Goal: Information Seeking & Learning: Find specific fact

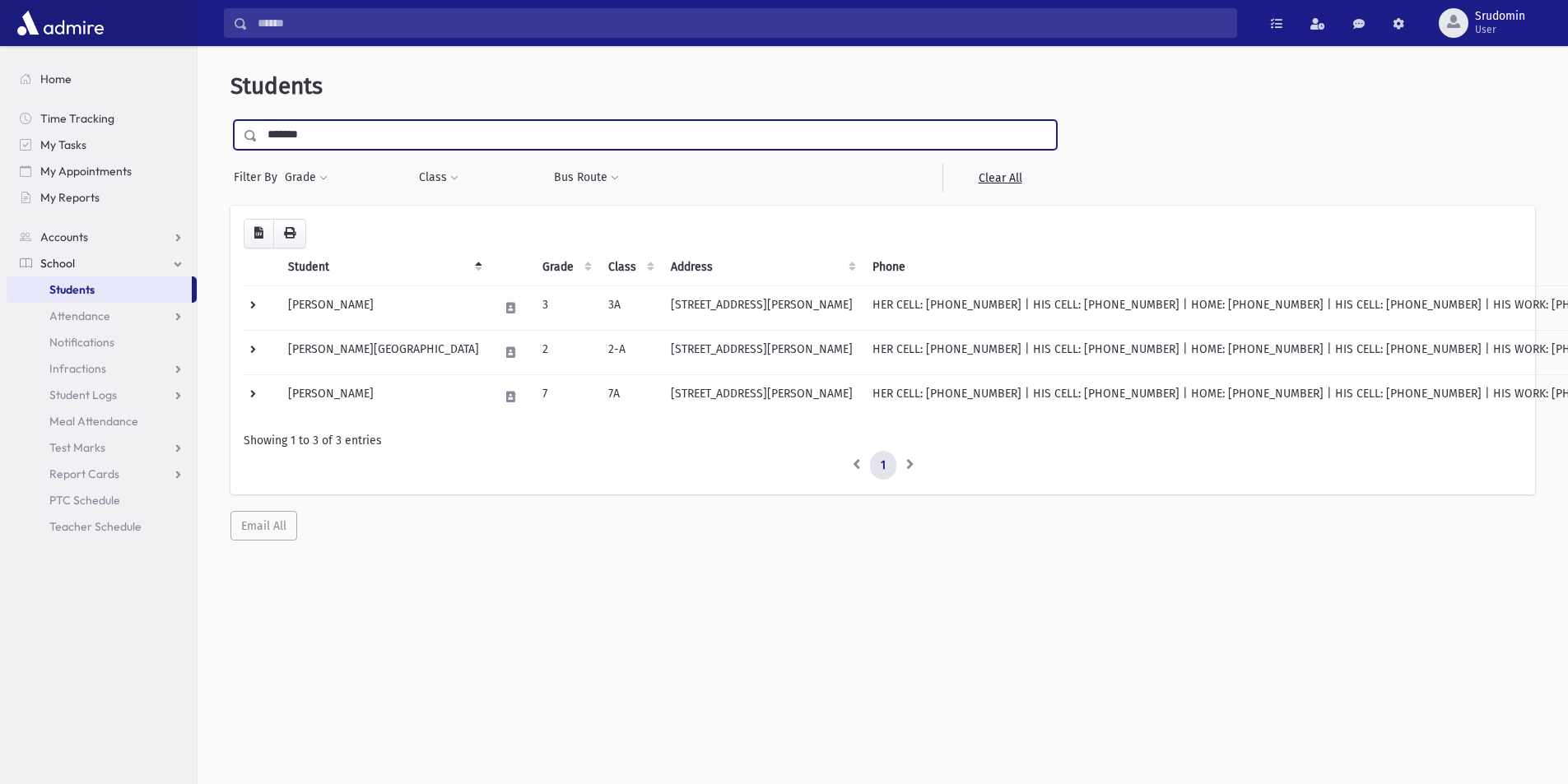
drag, startPoint x: 326, startPoint y: 135, endPoint x: 952, endPoint y: 9, distance: 638.6
click at [242, 132] on div "*******" at bounding box center [645, 135] width 823 height 30
type input "******"
click at [230, 120] on input "submit" at bounding box center [253, 131] width 46 height 22
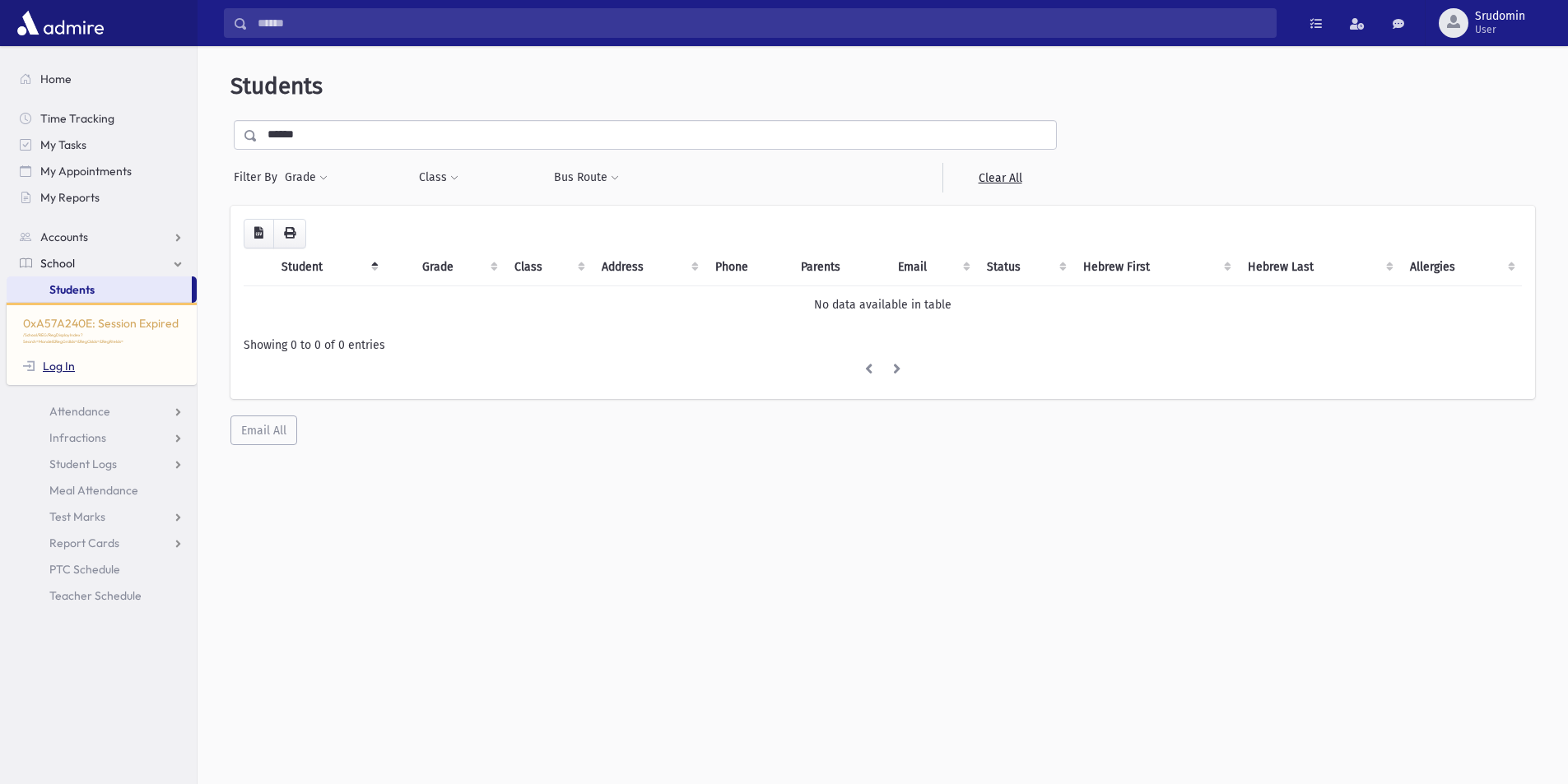
click at [51, 360] on link "Log In" at bounding box center [49, 366] width 52 height 14
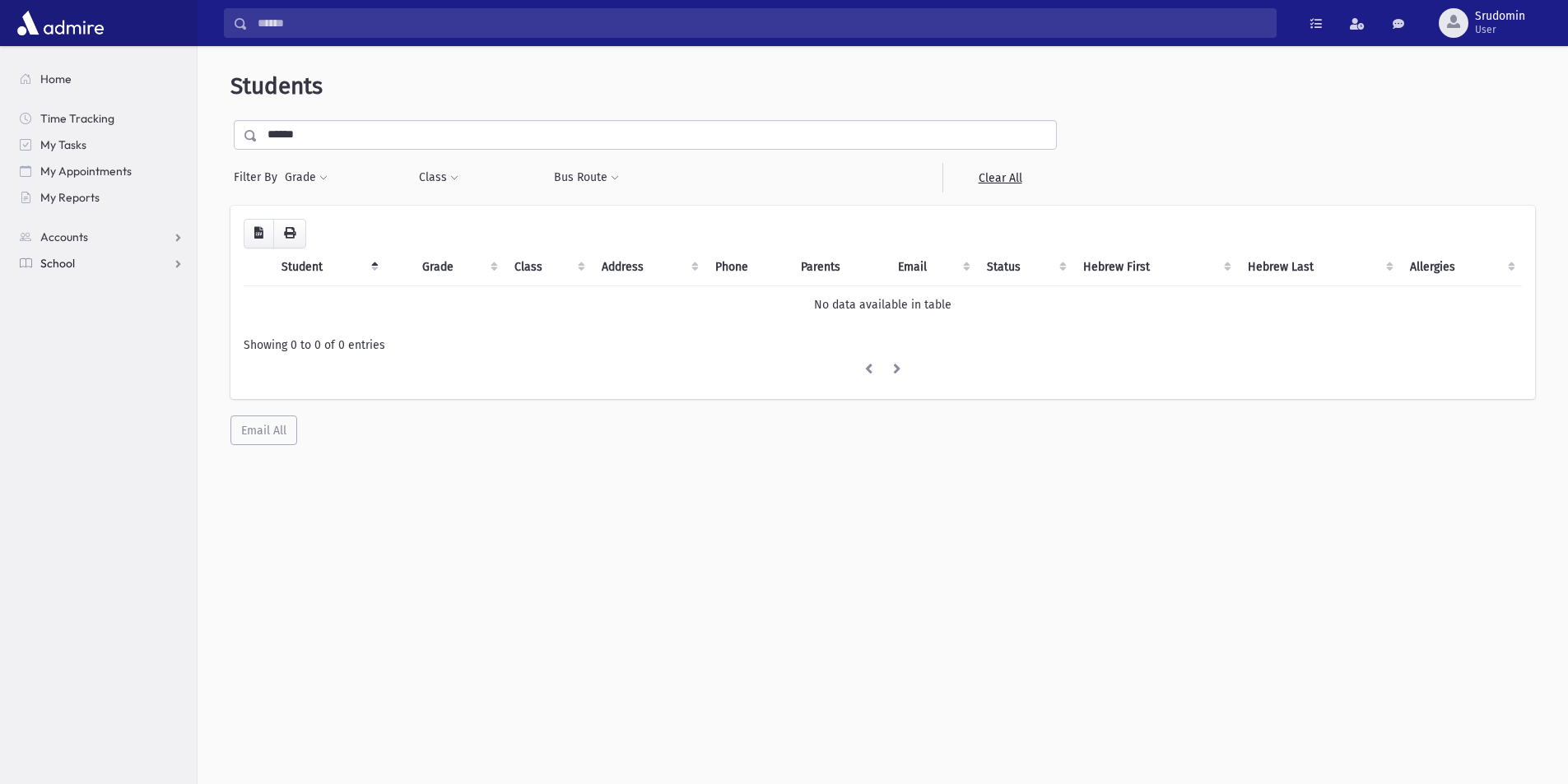
click at [95, 265] on link "School" at bounding box center [101, 263] width 190 height 26
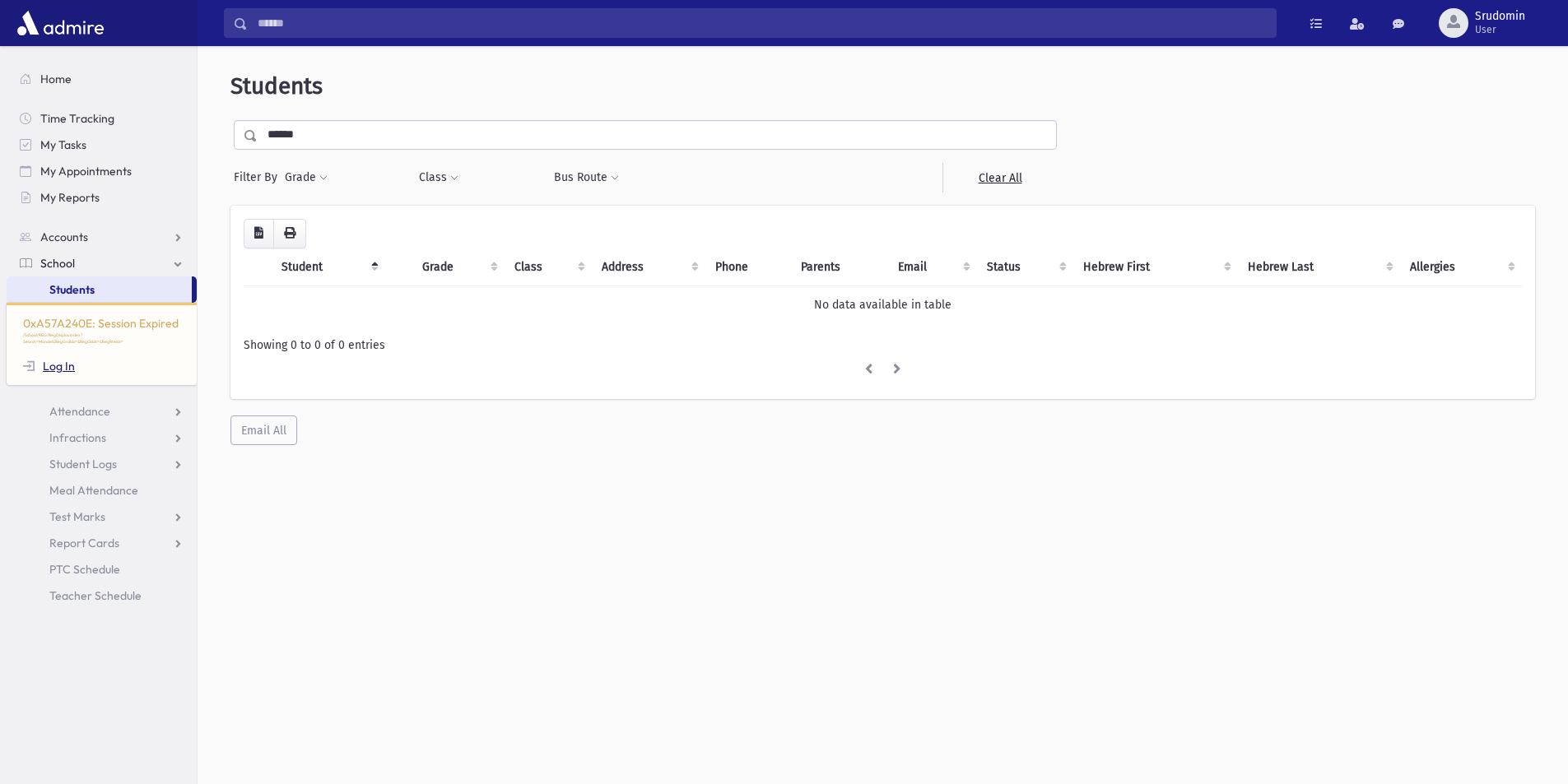
click at [72, 361] on link "Log In" at bounding box center [49, 366] width 52 height 14
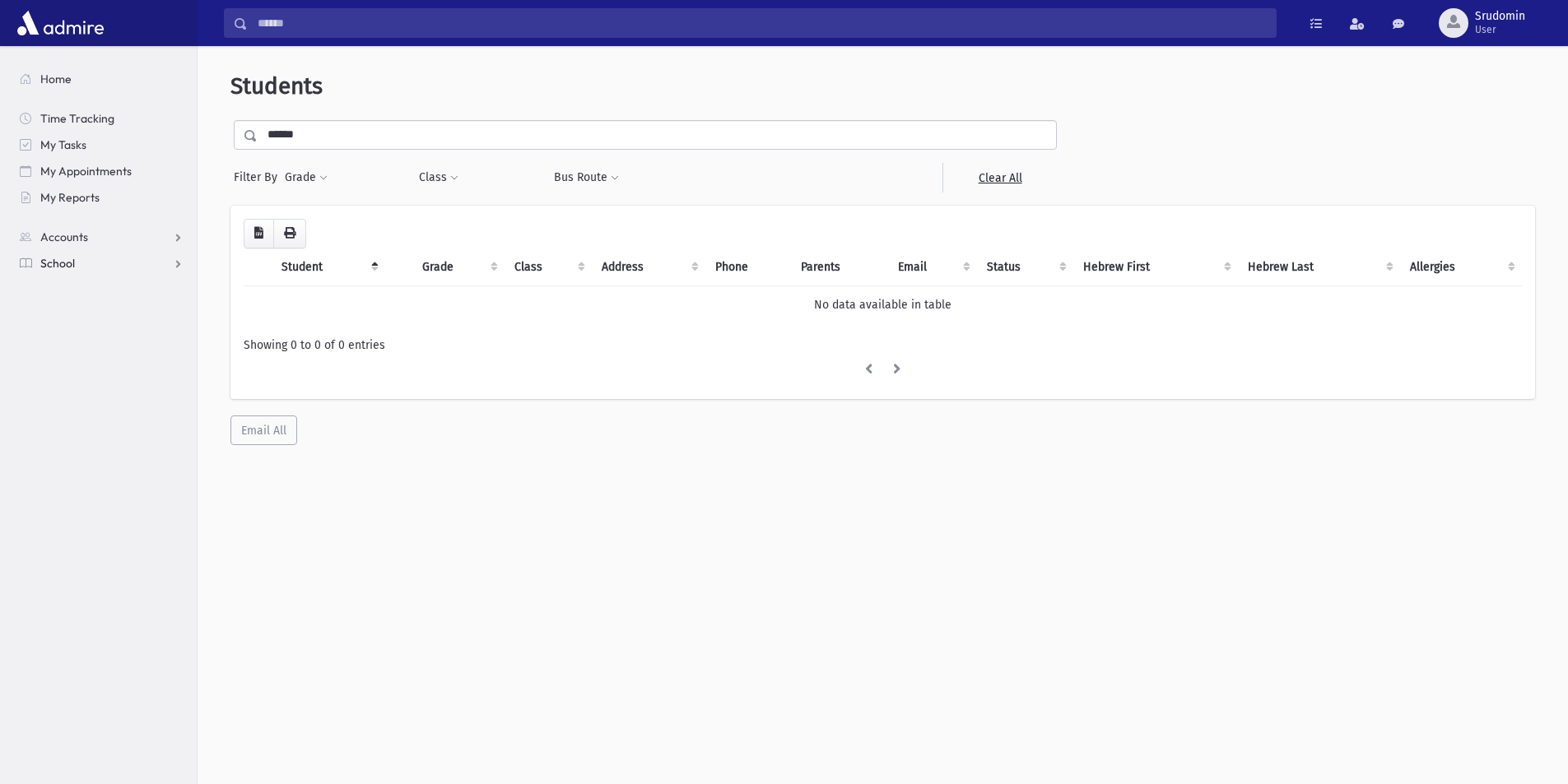
click at [166, 263] on link "School" at bounding box center [101, 263] width 190 height 26
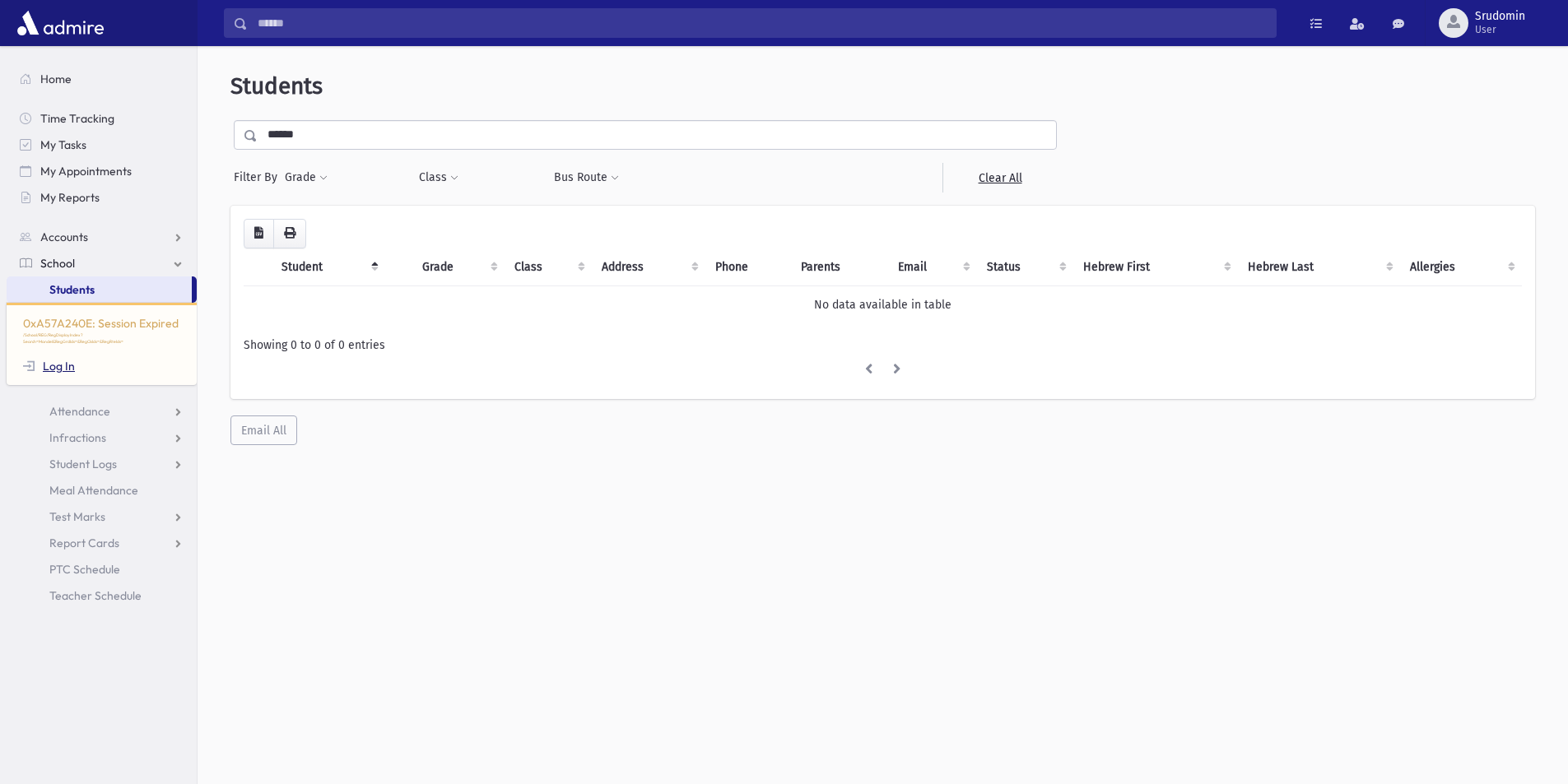
click at [55, 363] on link "Log In" at bounding box center [49, 366] width 52 height 14
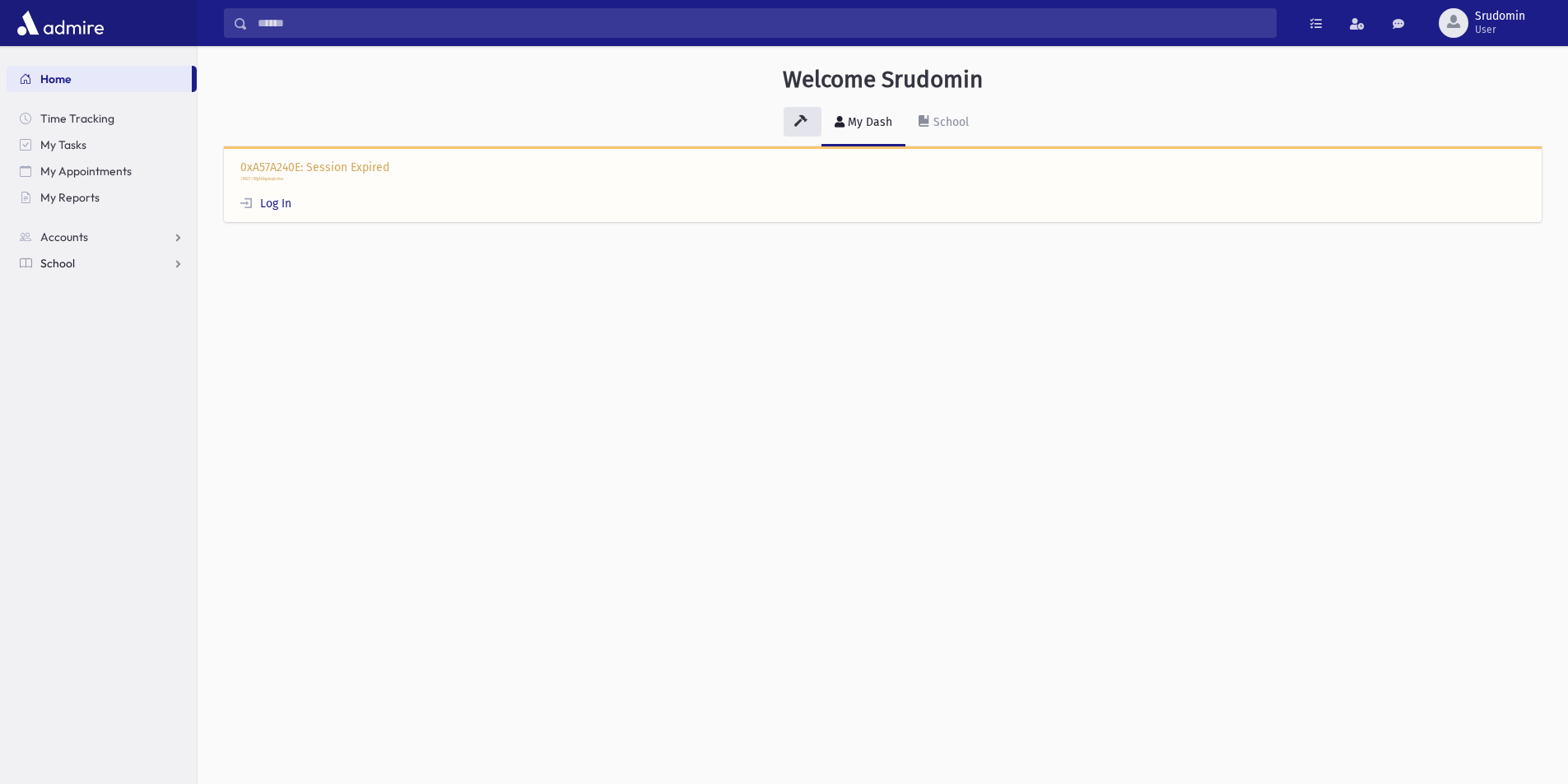
click at [135, 260] on link "School" at bounding box center [101, 263] width 190 height 26
click at [70, 289] on span "Students" at bounding box center [72, 289] width 45 height 14
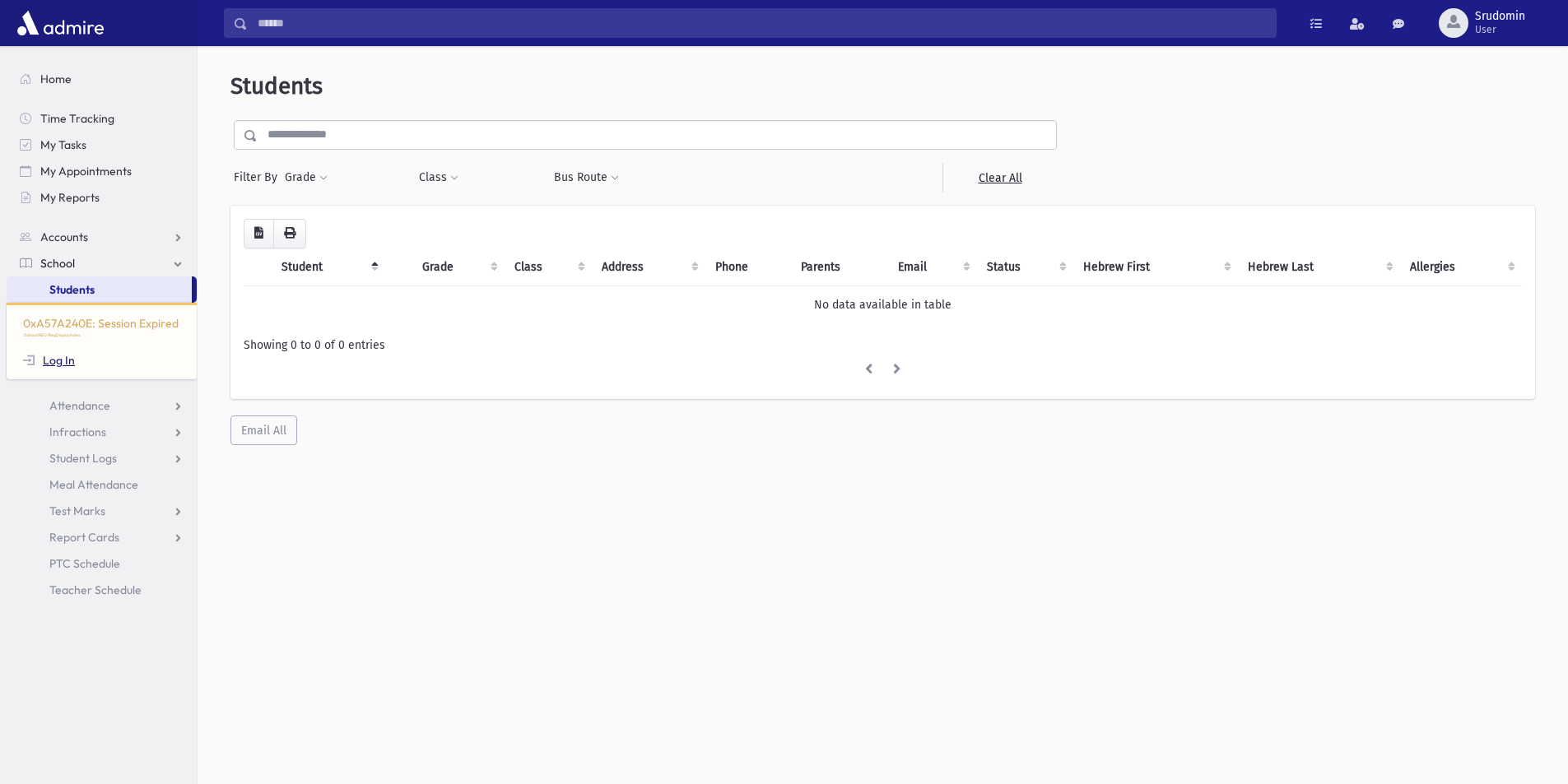
click at [66, 360] on link "Log In" at bounding box center [49, 360] width 52 height 14
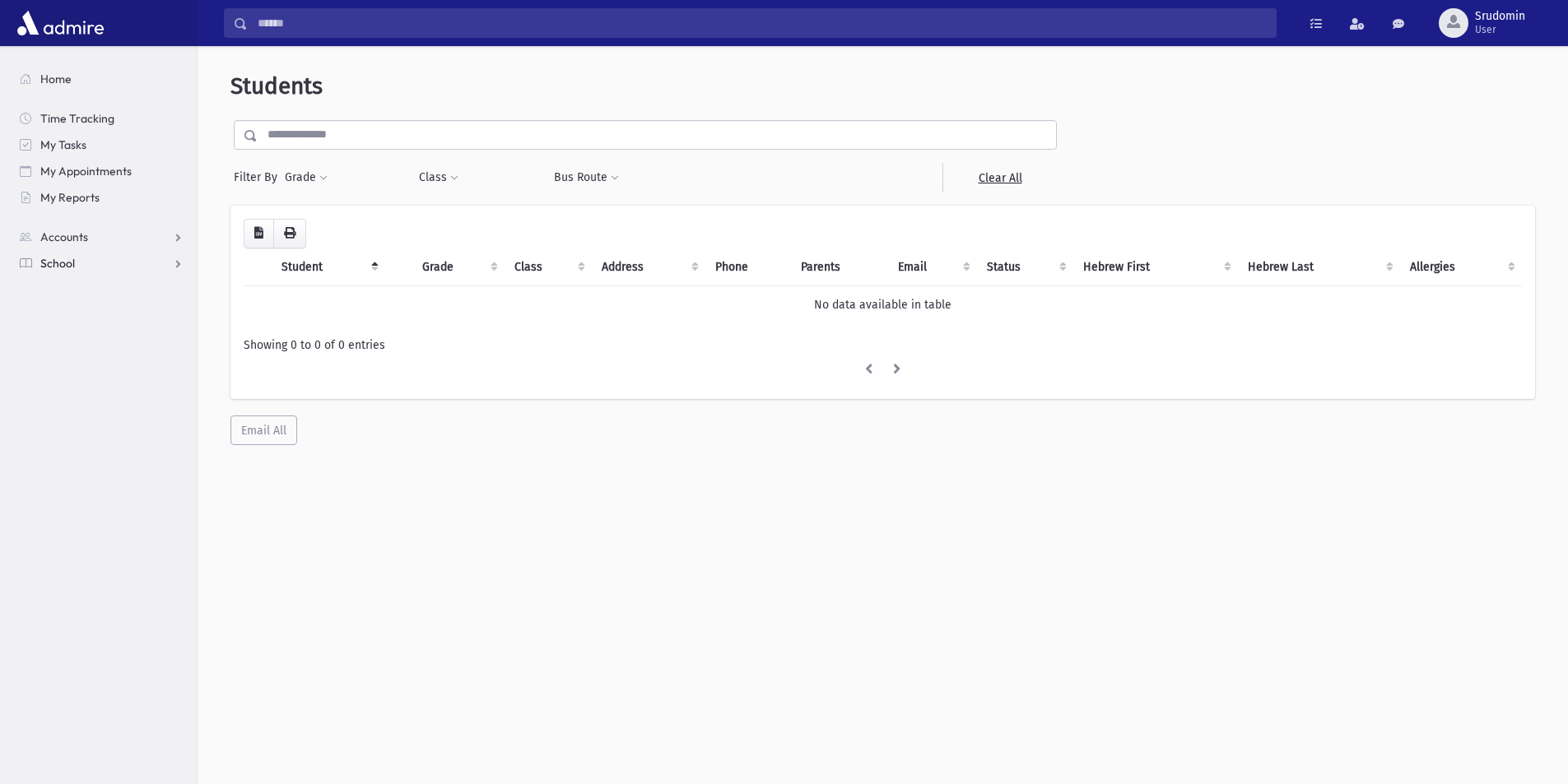
click at [181, 263] on link "School" at bounding box center [101, 263] width 190 height 26
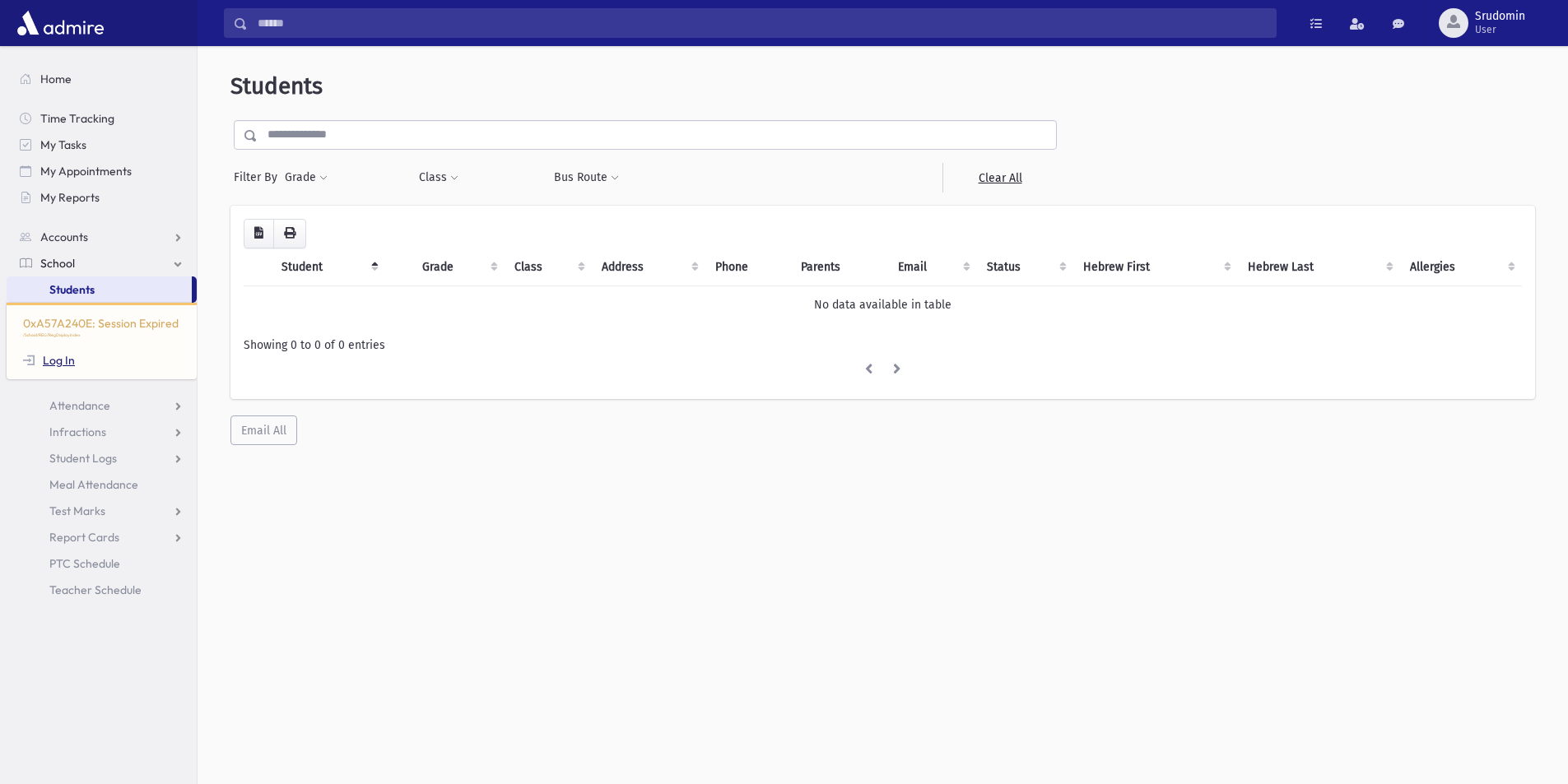
click at [61, 363] on link "Log In" at bounding box center [49, 360] width 52 height 14
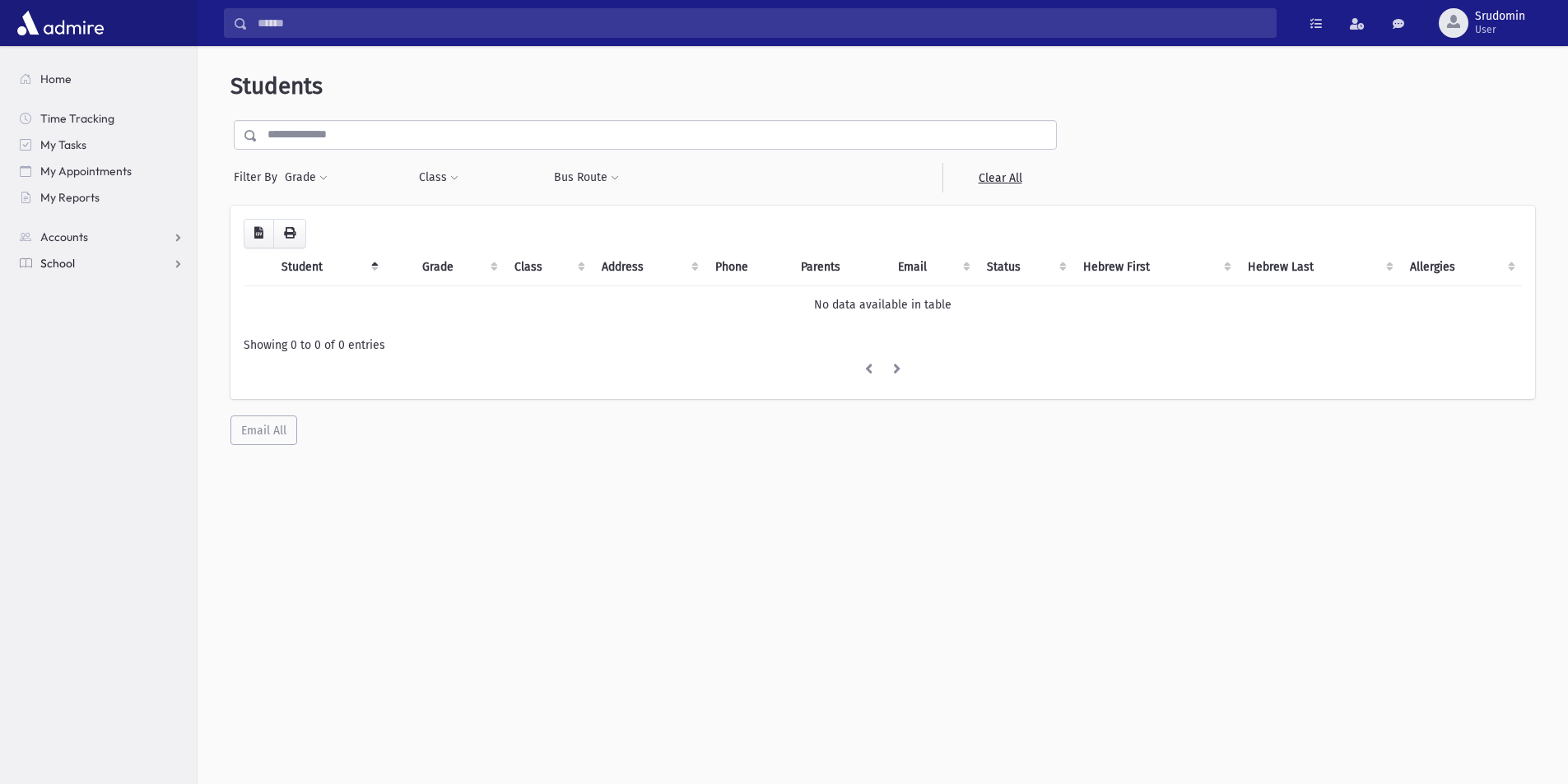
click at [169, 265] on link "School" at bounding box center [101, 263] width 190 height 26
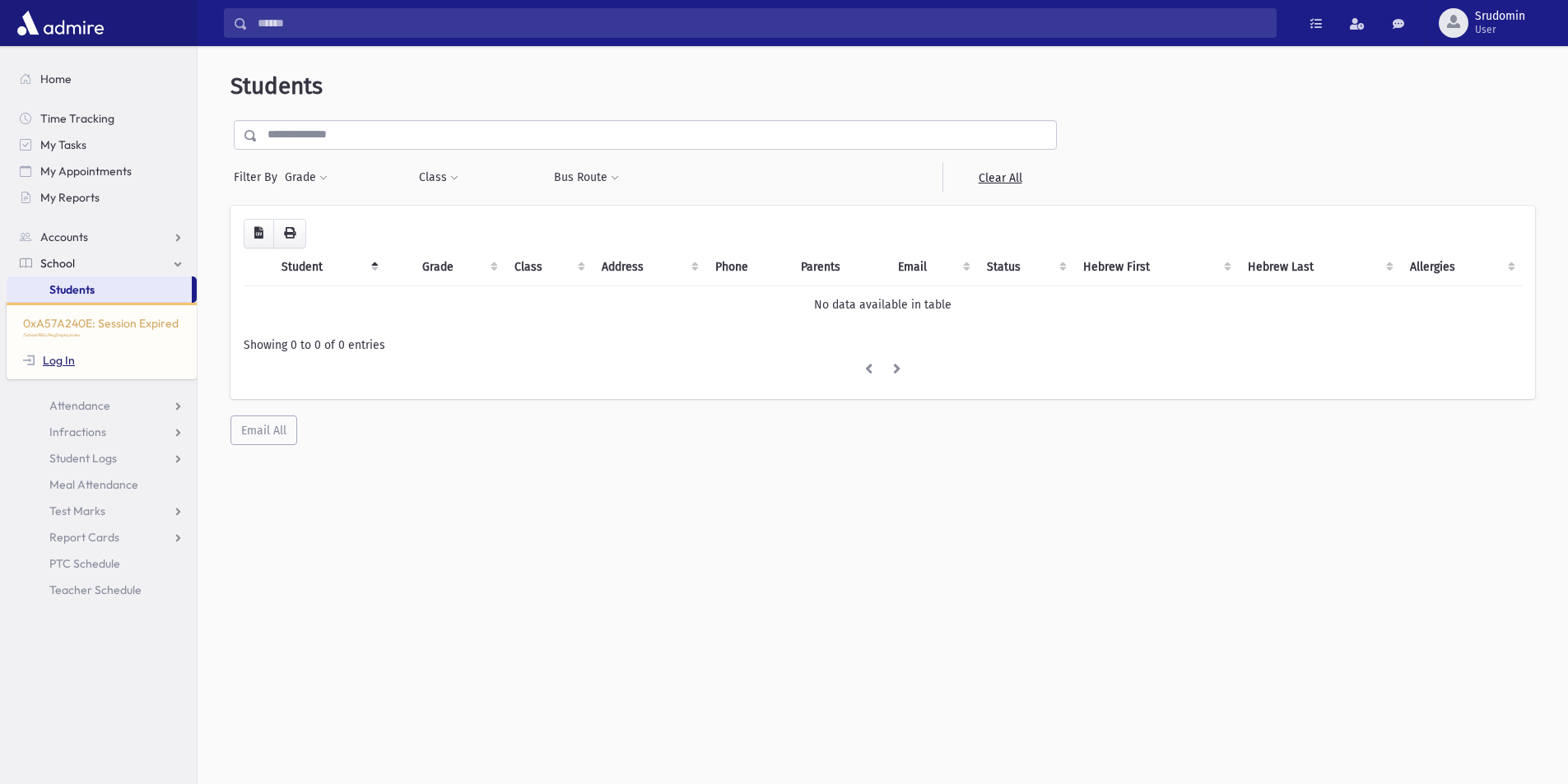
click at [61, 360] on link "Log In" at bounding box center [49, 360] width 52 height 14
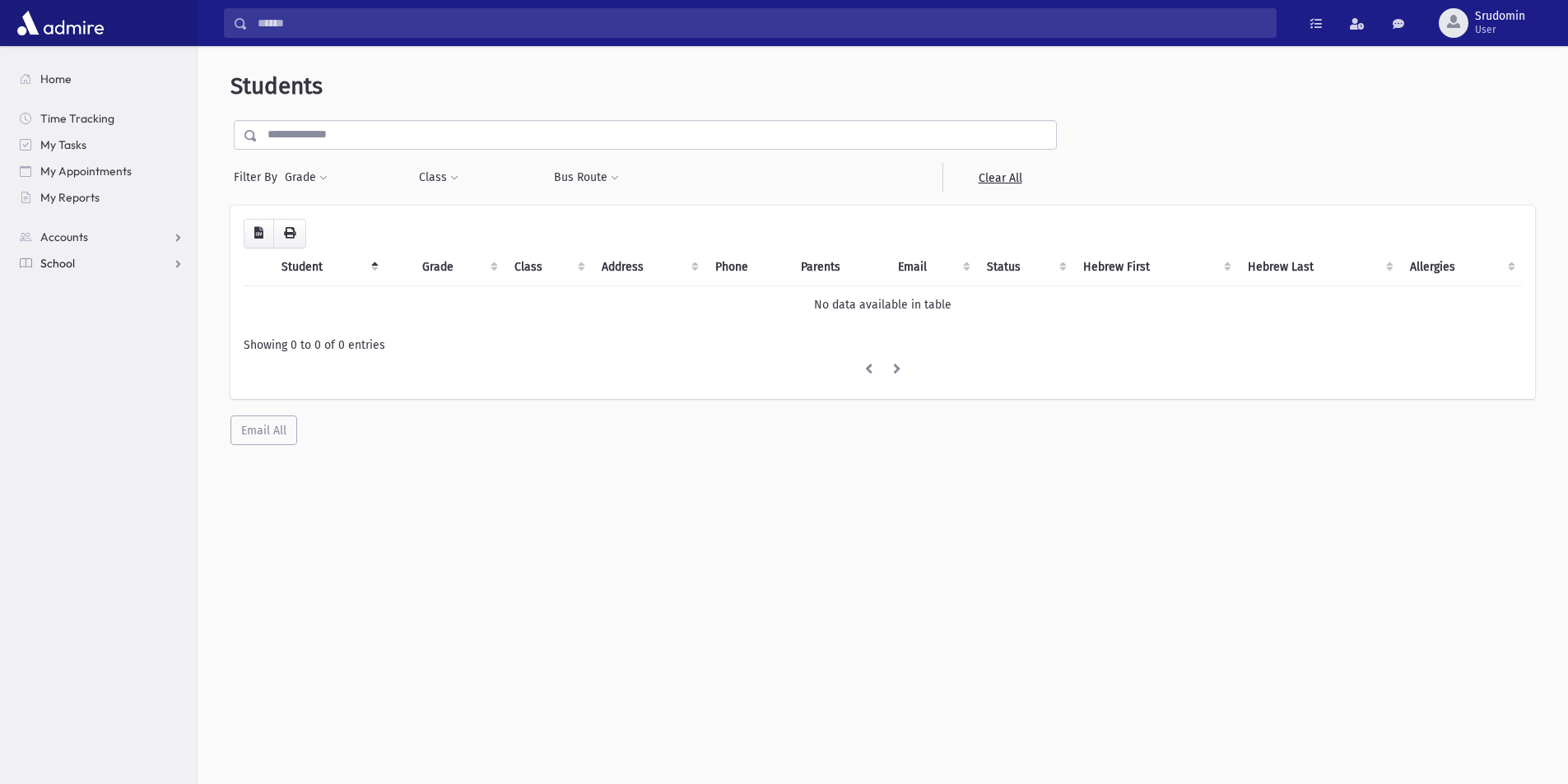
click at [177, 265] on link "School" at bounding box center [101, 263] width 190 height 26
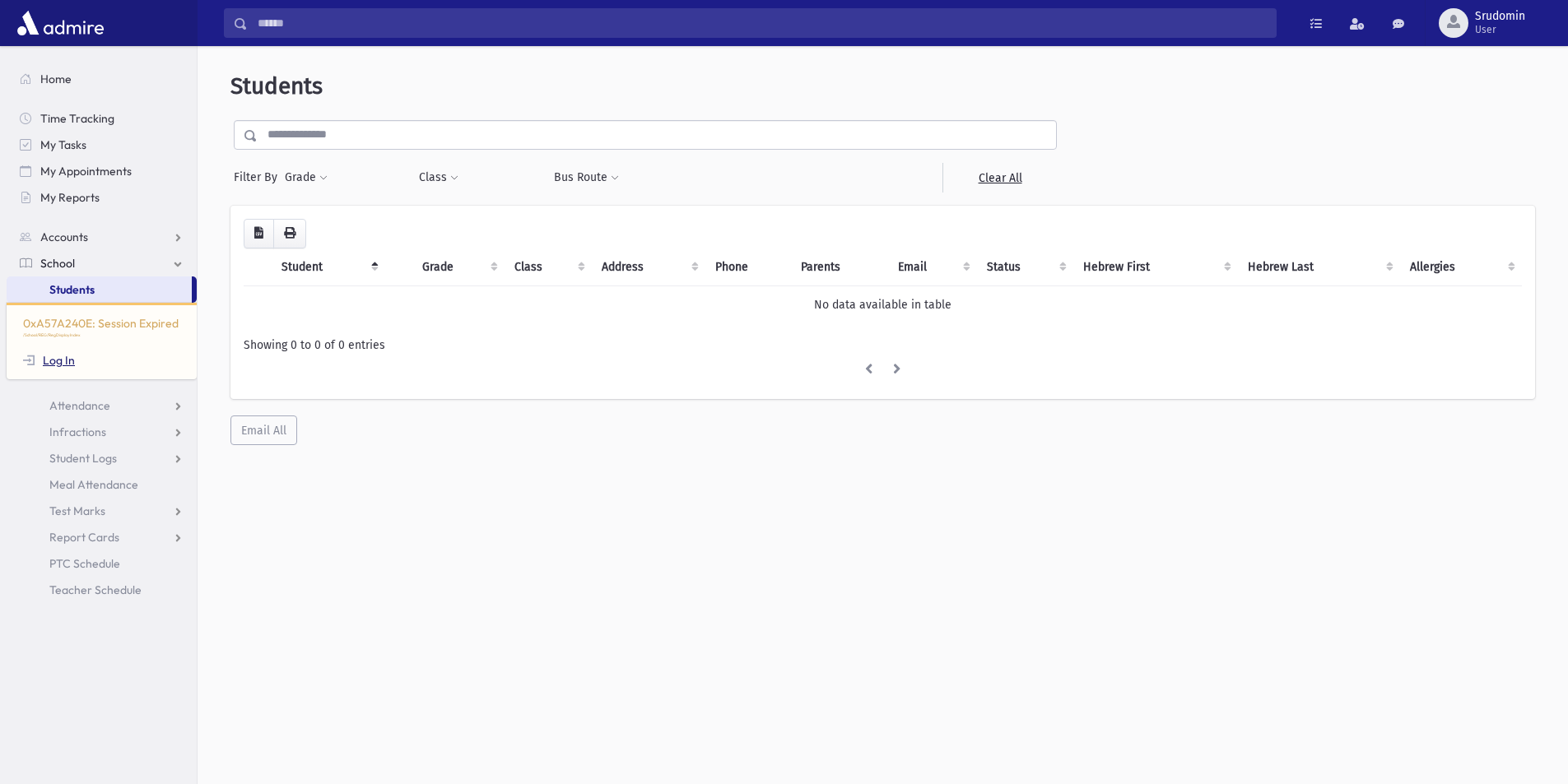
click at [61, 362] on link "Log In" at bounding box center [49, 360] width 52 height 14
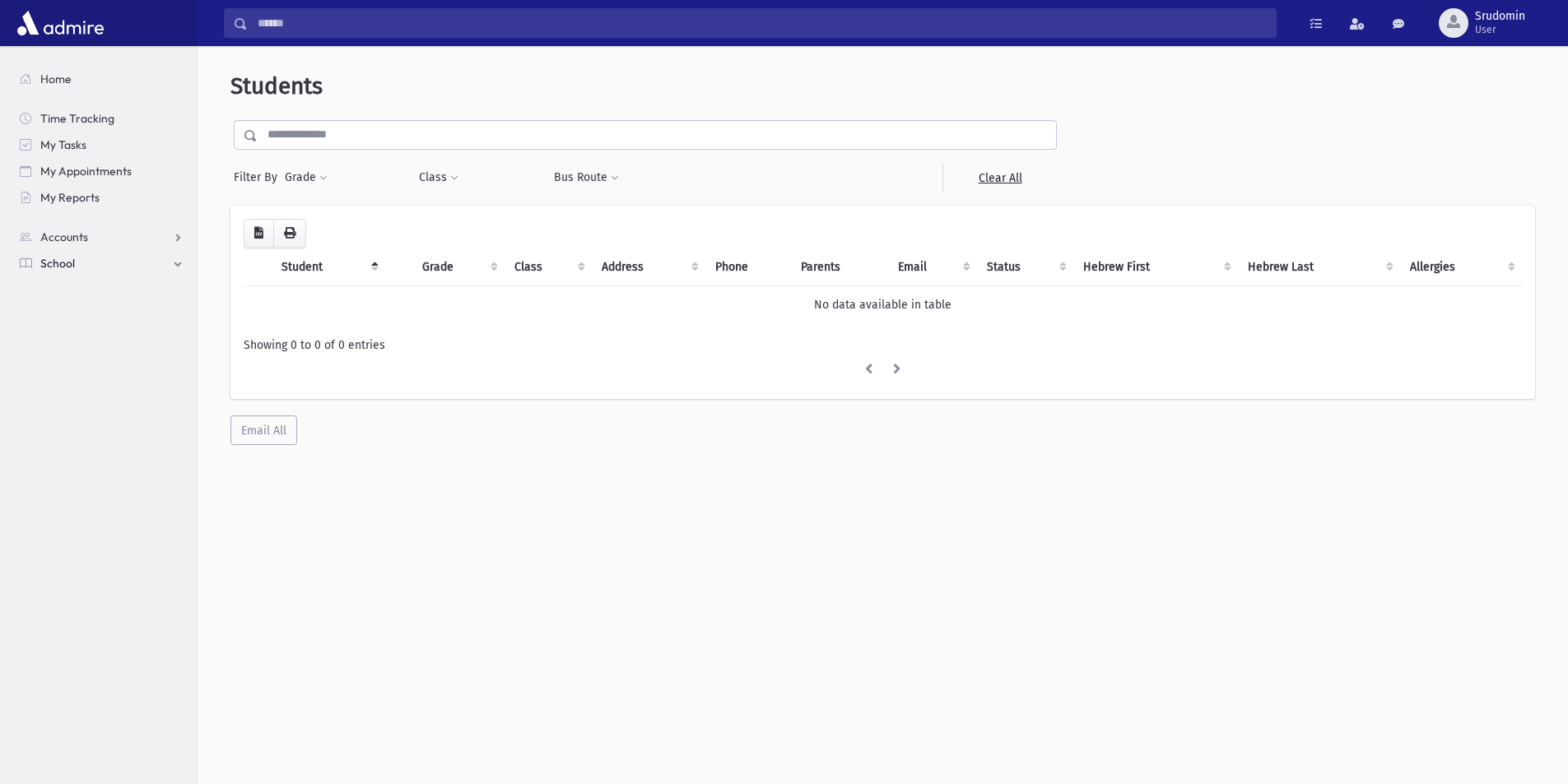
click at [58, 364] on section "Home Time Tracking My Tasks My Appointments My Reports Accounts Accounts Accoun…" at bounding box center [98, 415] width 197 height 738
click at [57, 364] on section "Home Time Tracking My Tasks My Appointments My Reports Accounts Accounts Accoun…" at bounding box center [98, 415] width 197 height 738
click at [50, 82] on span "Home" at bounding box center [55, 78] width 32 height 14
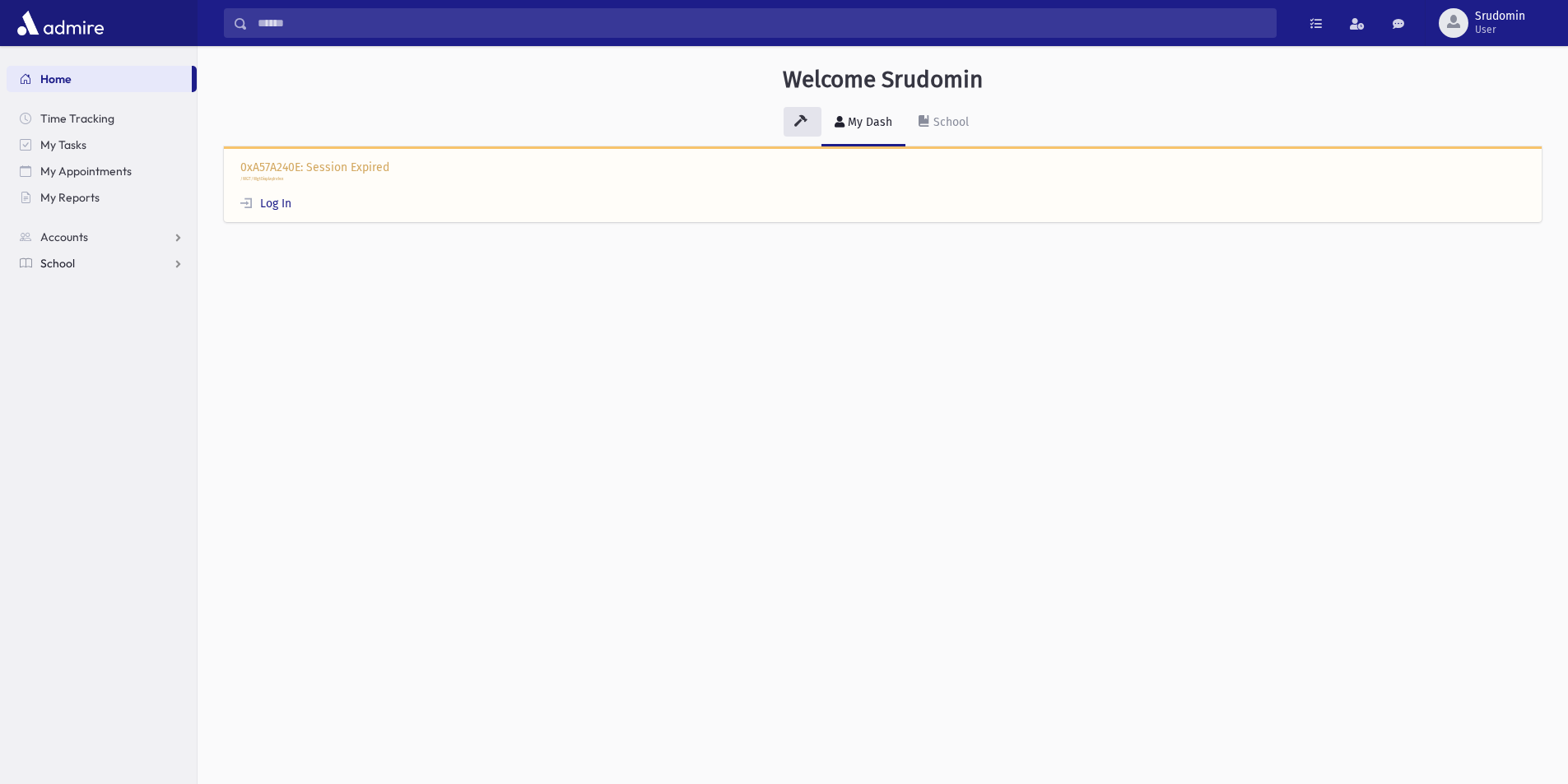
click at [77, 261] on link "School" at bounding box center [101, 263] width 190 height 26
click at [77, 286] on span "Students" at bounding box center [72, 289] width 45 height 14
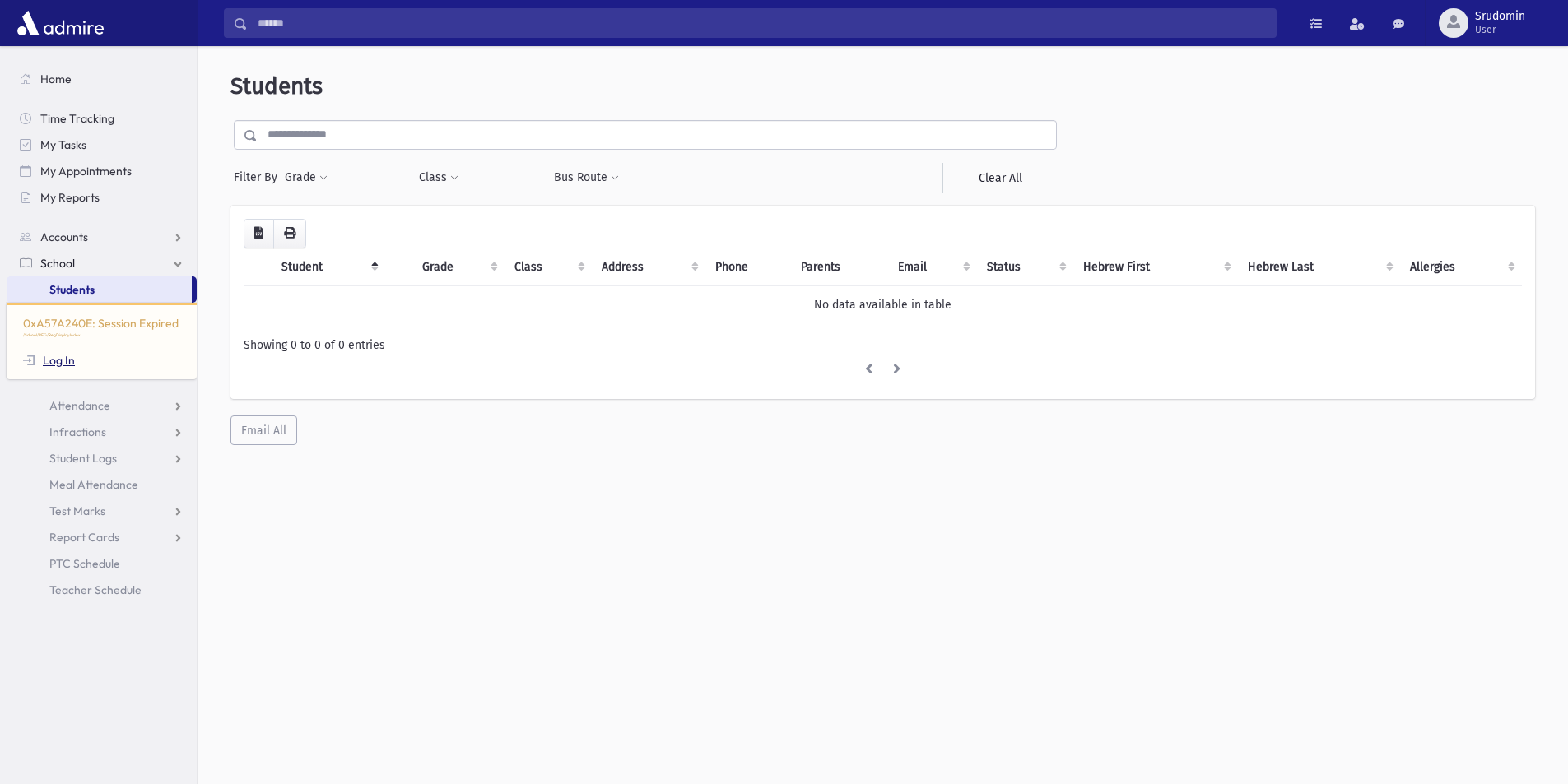
click at [61, 362] on link "Log In" at bounding box center [49, 360] width 52 height 14
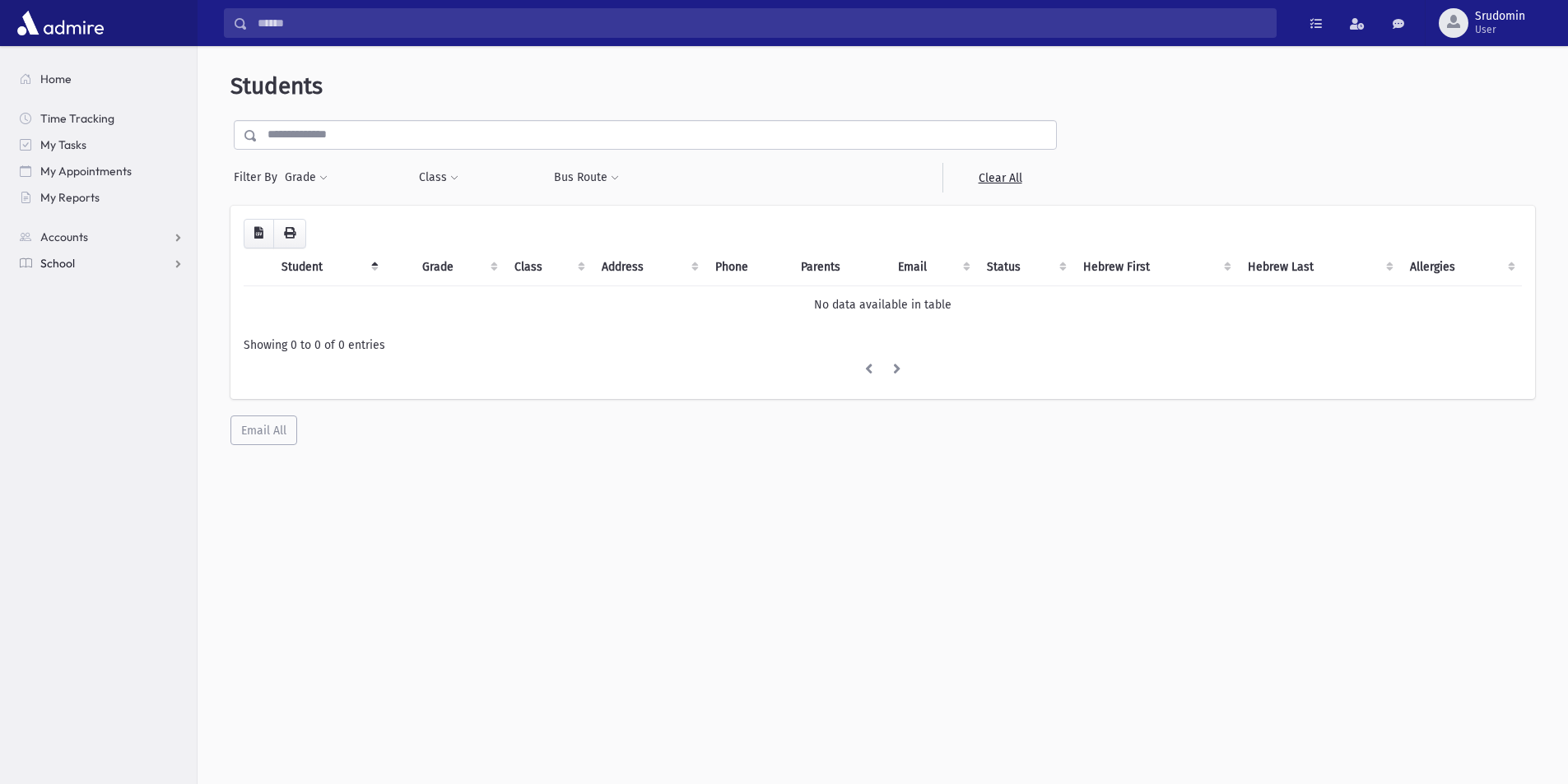
click at [84, 267] on link "School" at bounding box center [101, 263] width 190 height 26
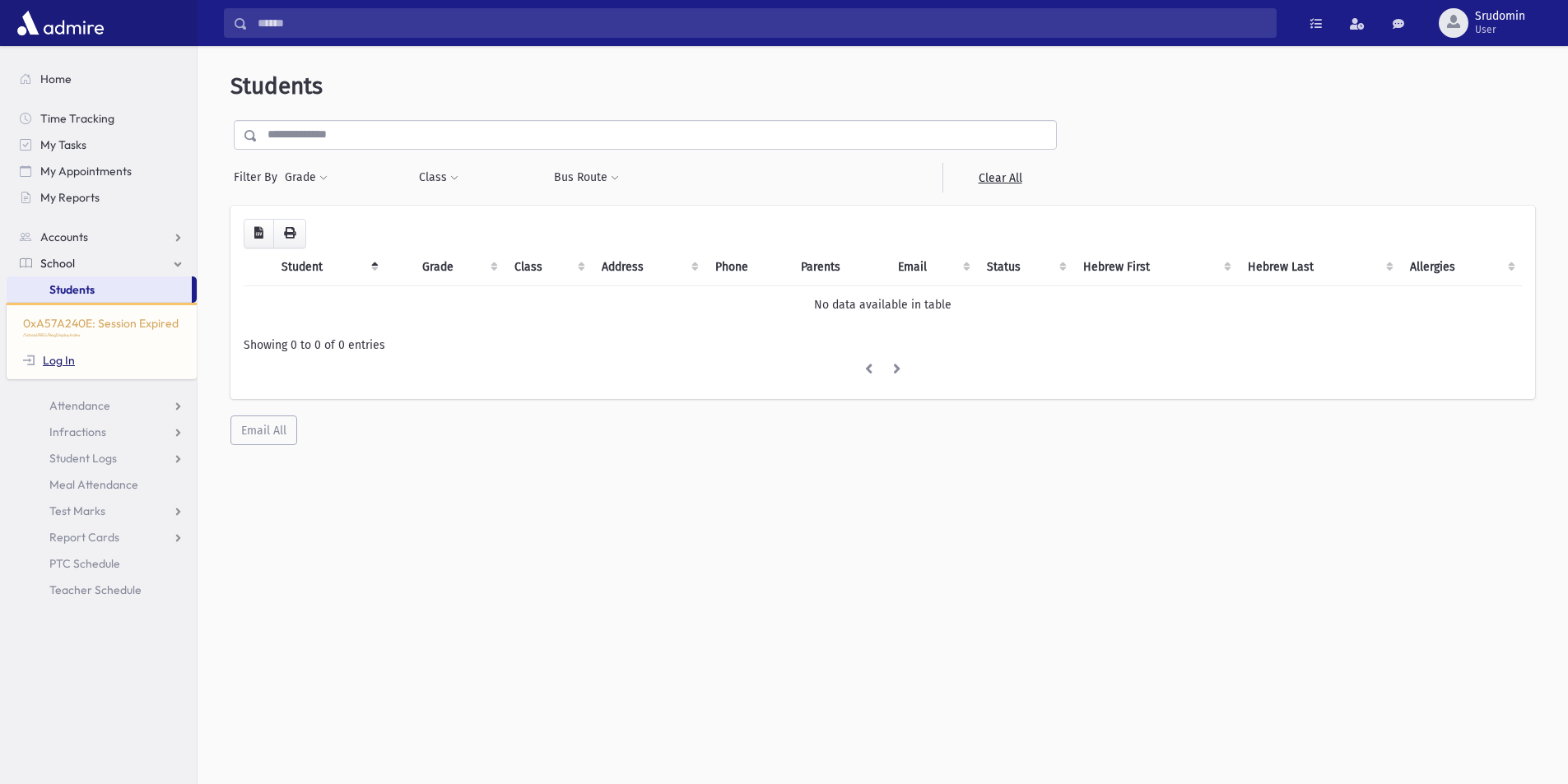
click at [65, 355] on link "Log In" at bounding box center [49, 360] width 52 height 14
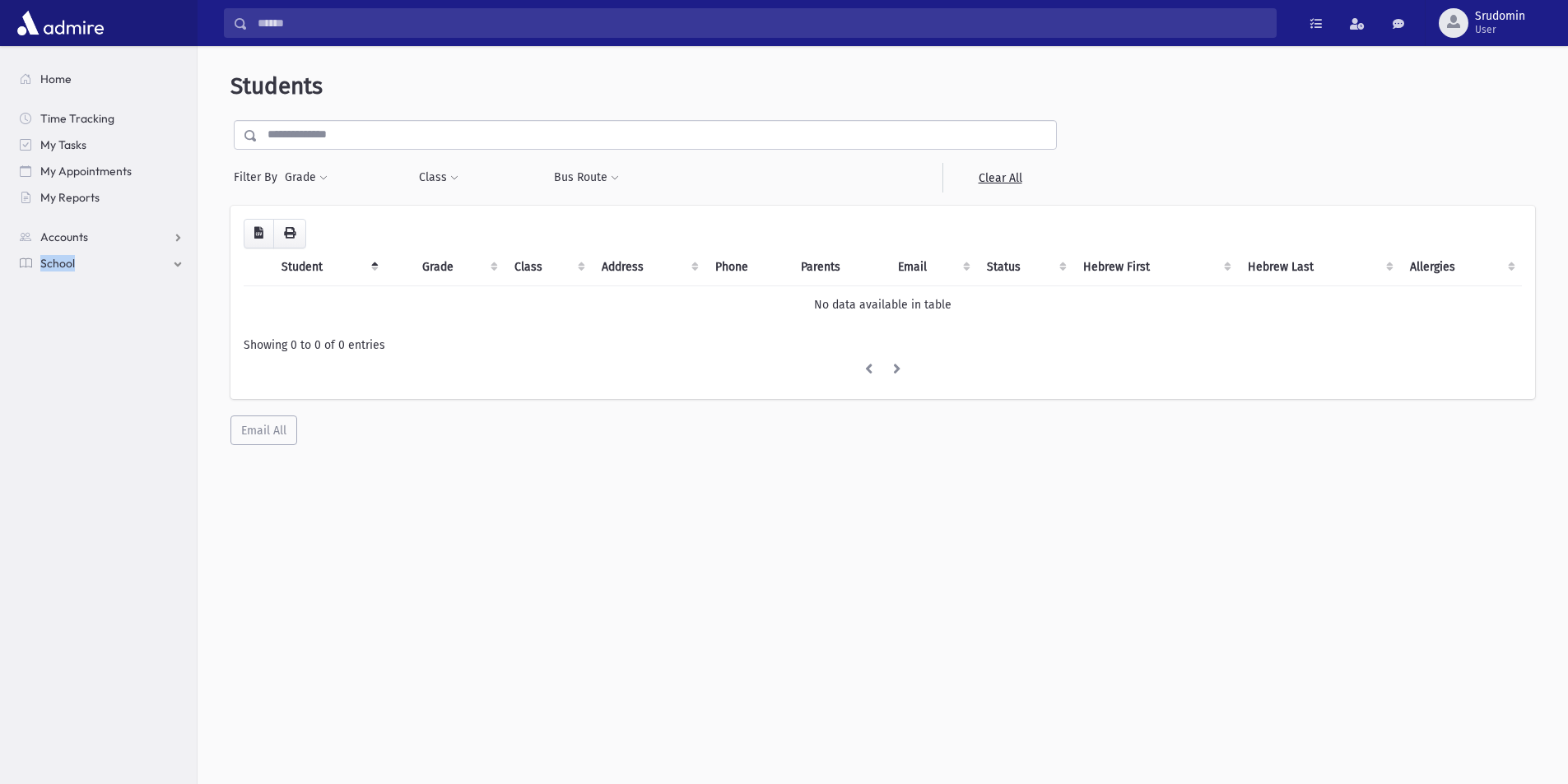
click at [65, 355] on section "Home Time Tracking My Tasks My Appointments My Reports Accounts Accounts Accoun…" at bounding box center [98, 415] width 197 height 738
click at [95, 268] on link "School" at bounding box center [101, 263] width 190 height 26
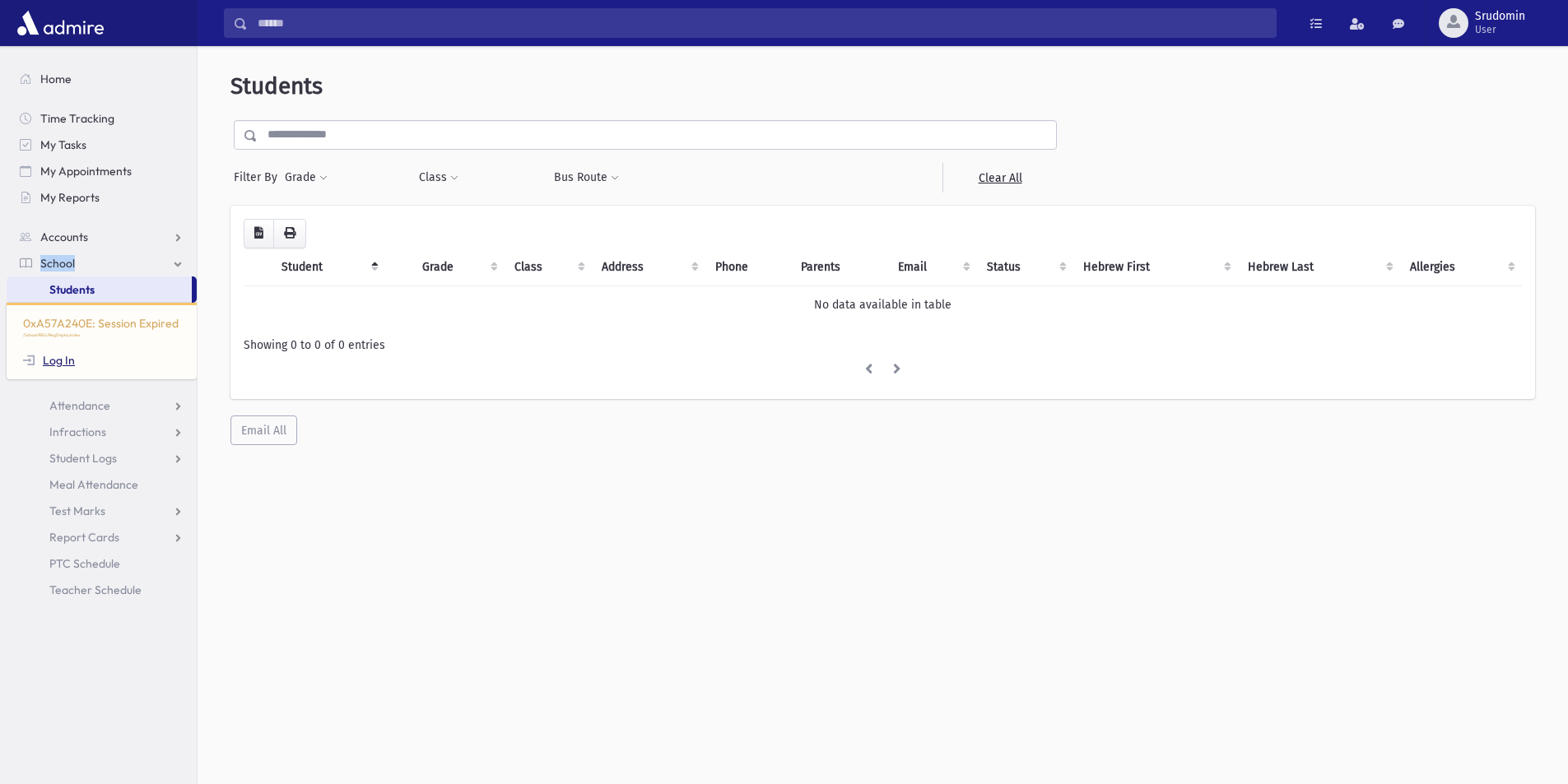
click at [60, 358] on link "Log In" at bounding box center [49, 360] width 52 height 14
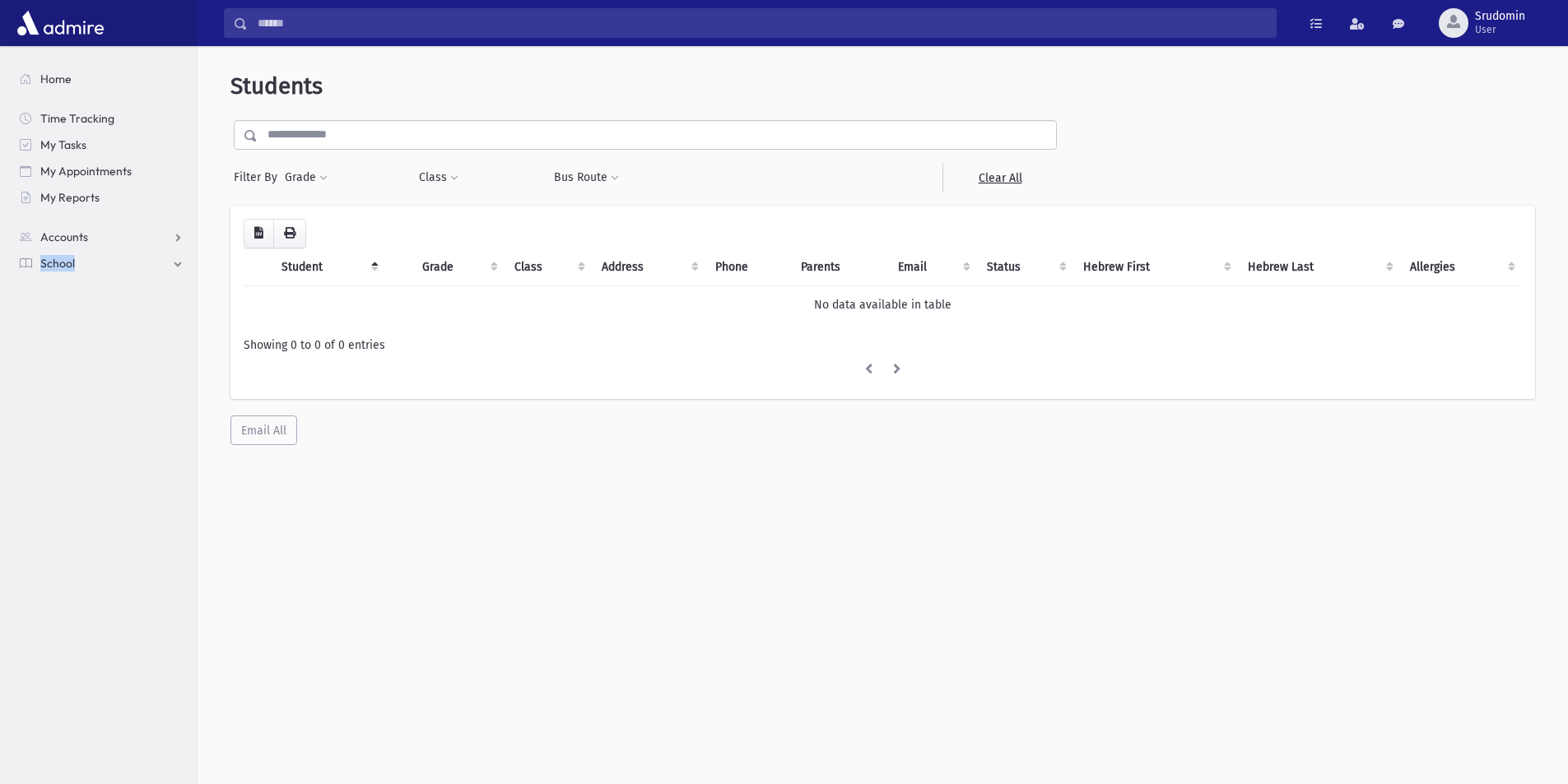
click at [59, 358] on section "Home Time Tracking My Tasks My Appointments My Reports Accounts Accounts Accoun…" at bounding box center [98, 415] width 197 height 738
click at [57, 260] on span "School" at bounding box center [57, 262] width 35 height 14
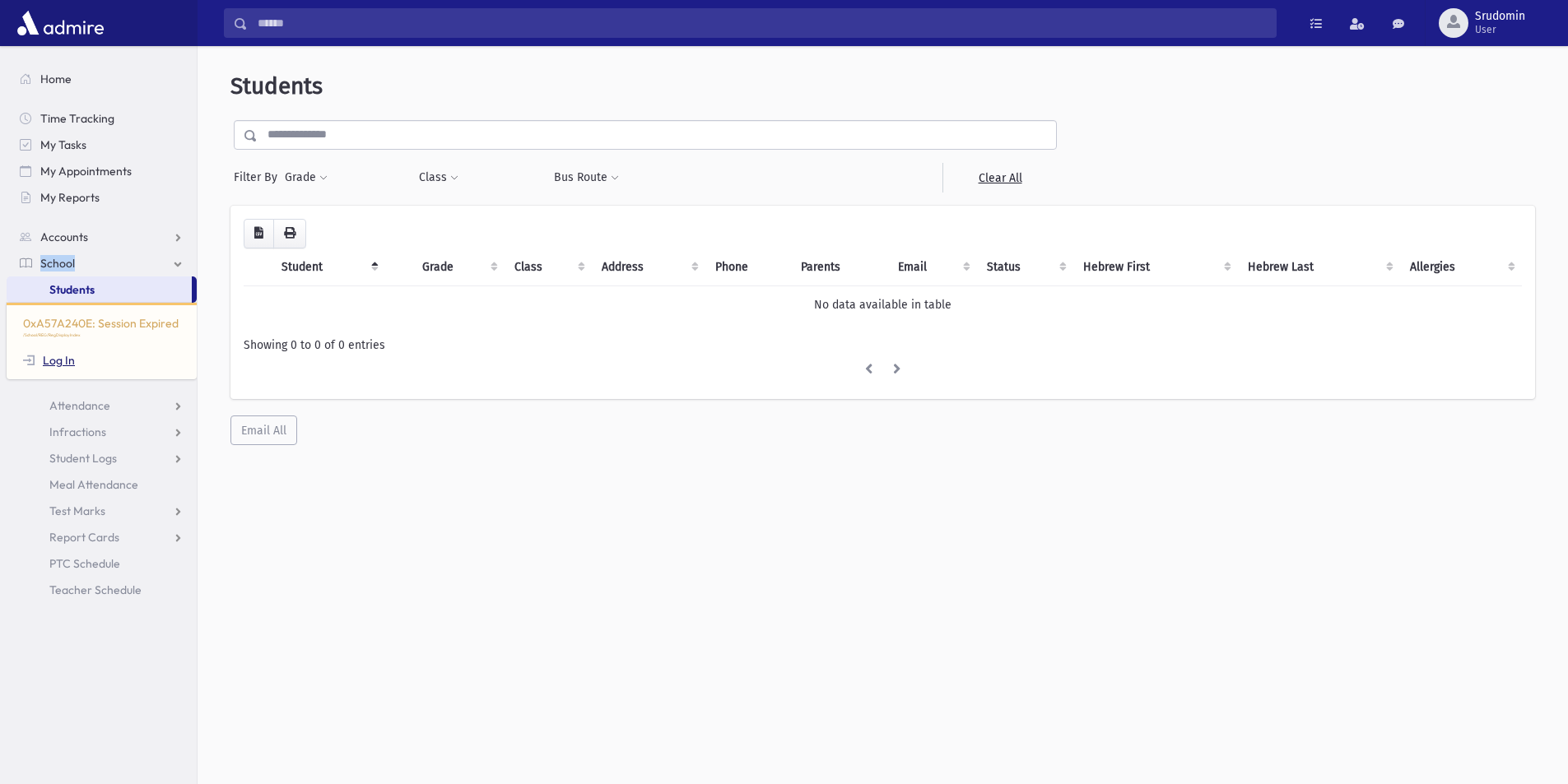
click at [61, 360] on link "Log In" at bounding box center [49, 360] width 52 height 14
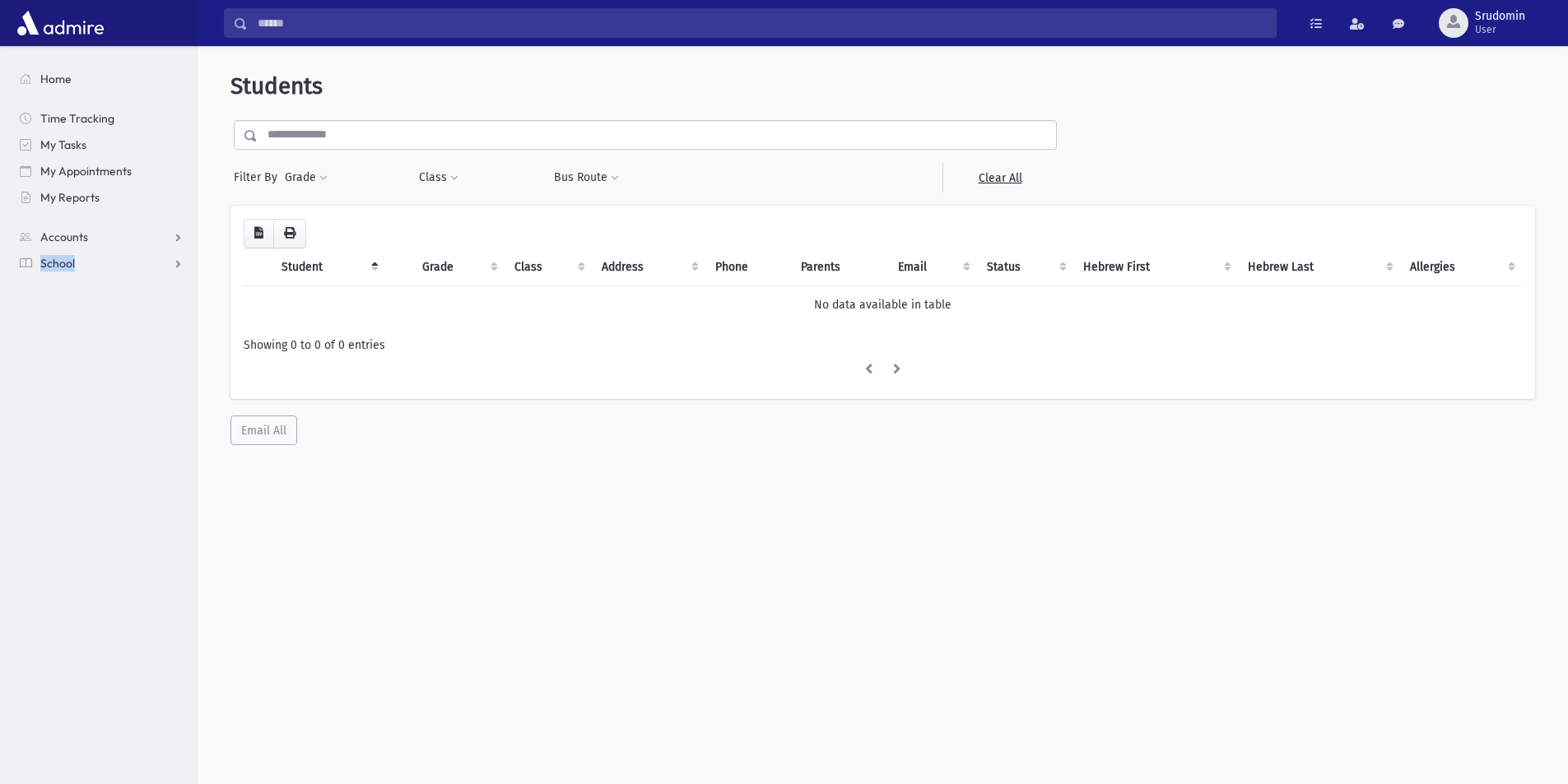
click at [164, 262] on link "School" at bounding box center [101, 263] width 190 height 26
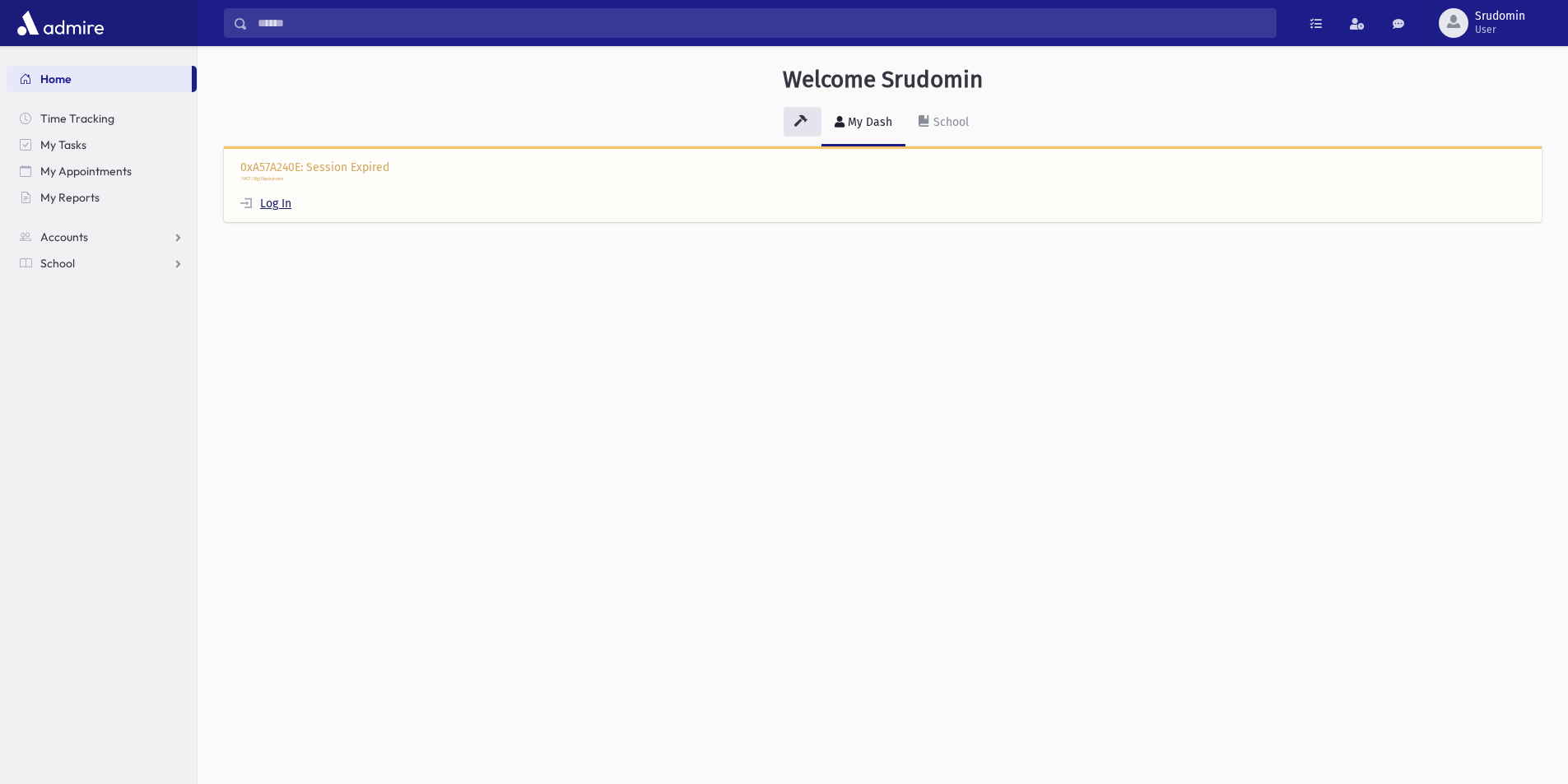
click at [276, 200] on link "Log In" at bounding box center [266, 204] width 51 height 14
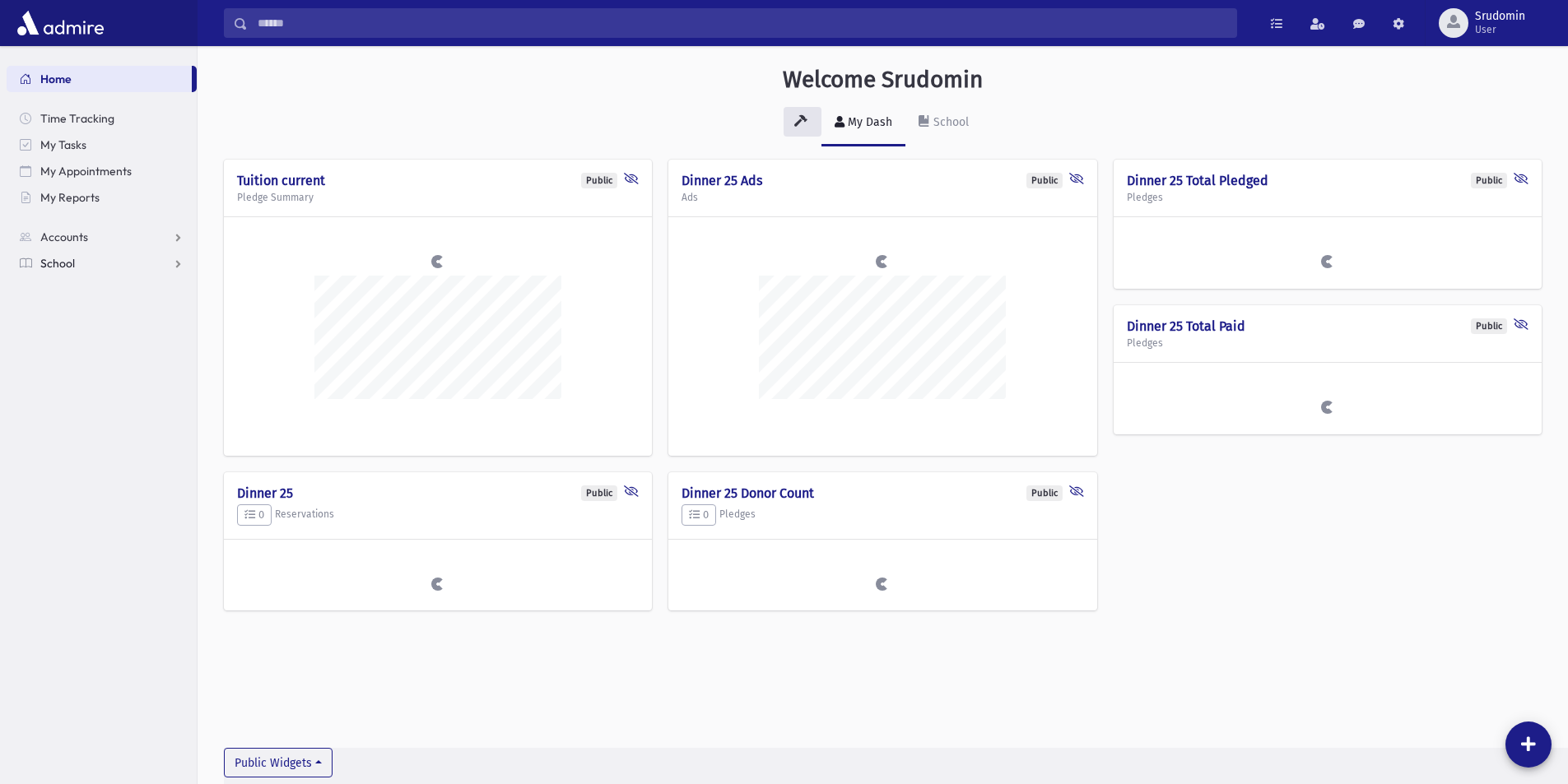
click at [72, 270] on span "School" at bounding box center [57, 262] width 35 height 14
click at [78, 292] on span "Students" at bounding box center [72, 289] width 45 height 14
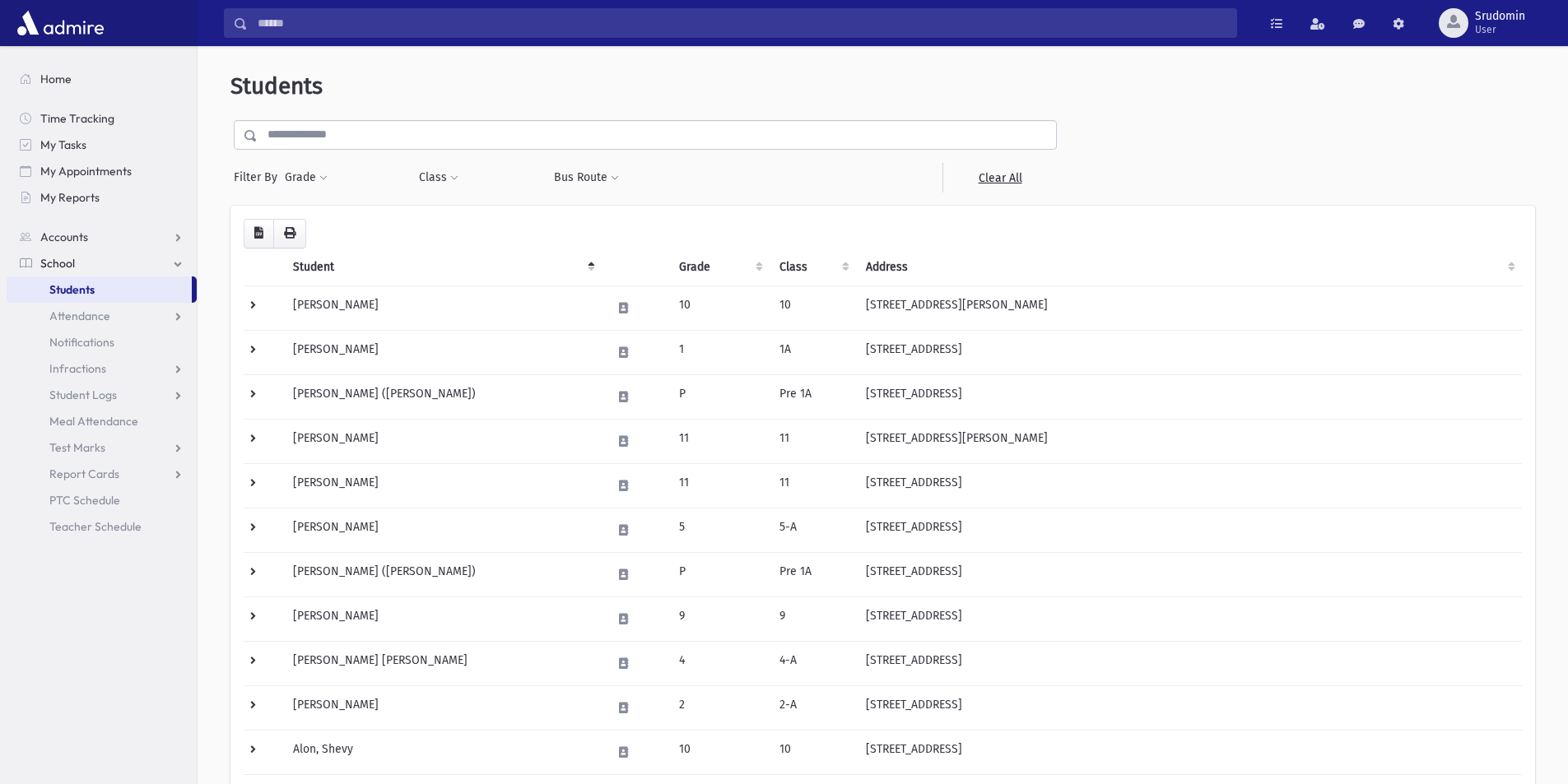
click at [368, 134] on input "text" at bounding box center [656, 135] width 798 height 30
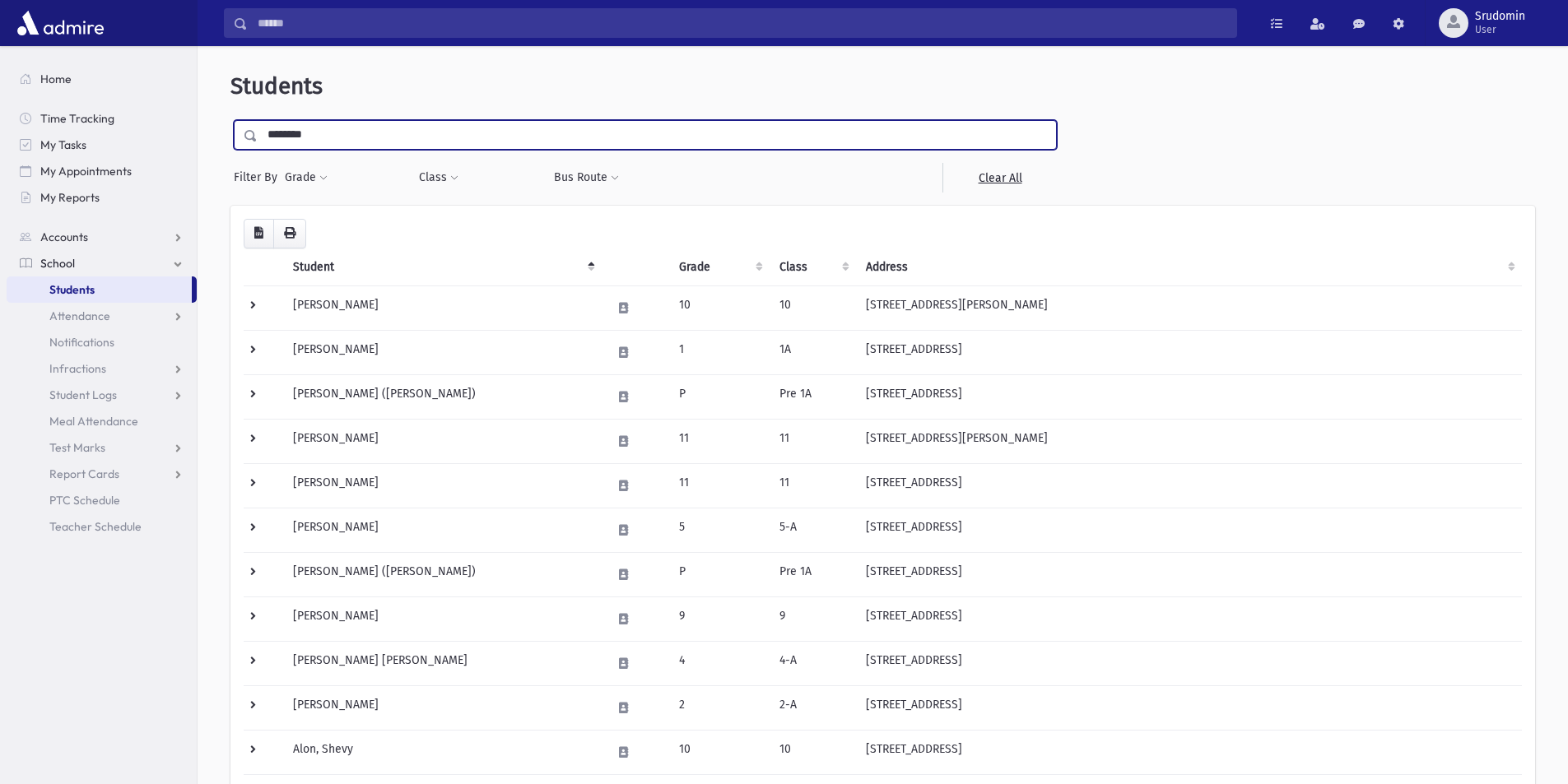
type input "********"
click at [230, 120] on input "submit" at bounding box center [253, 131] width 46 height 22
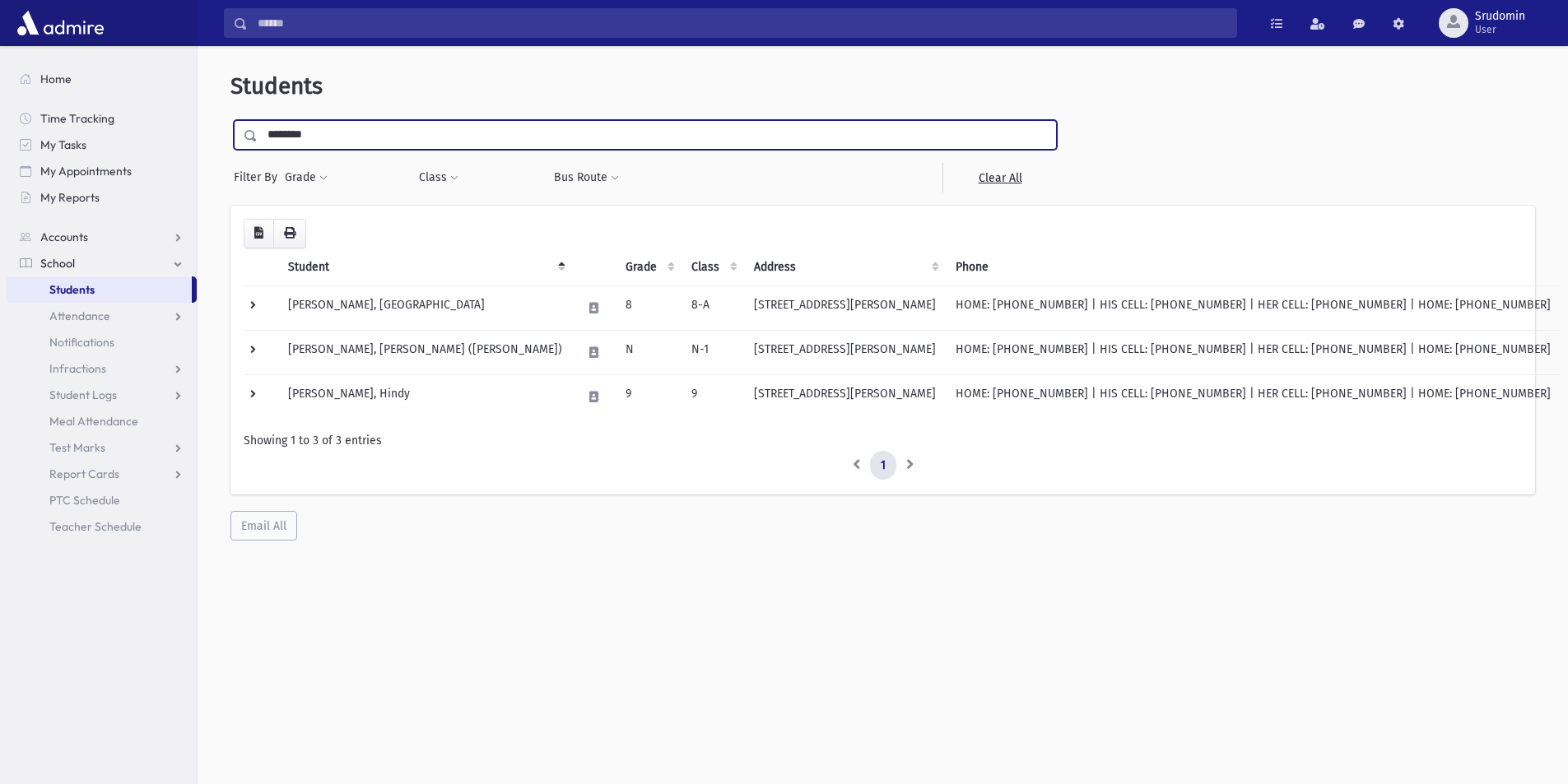
drag, startPoint x: 323, startPoint y: 138, endPoint x: 249, endPoint y: 141, distance: 74.1
click at [249, 141] on div "********" at bounding box center [645, 135] width 823 height 30
type input "******"
click at [230, 120] on input "submit" at bounding box center [253, 131] width 46 height 22
